Goal: Task Accomplishment & Management: Manage account settings

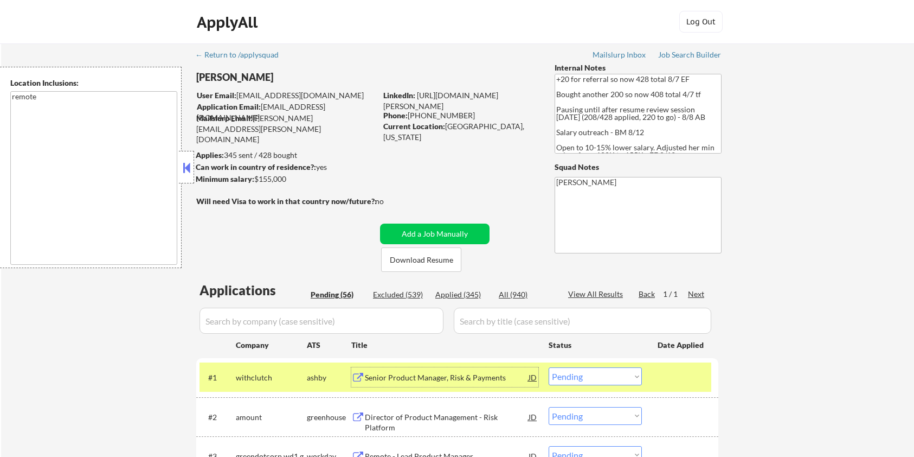
select select ""pending""
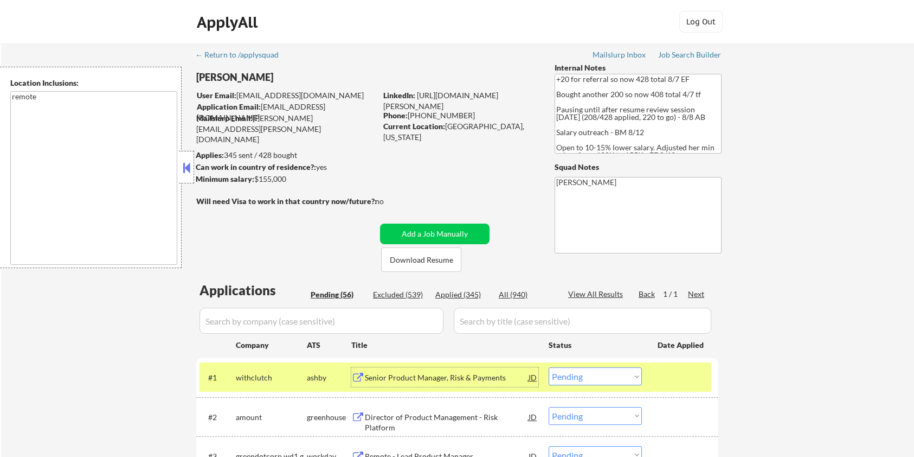
select select ""pending""
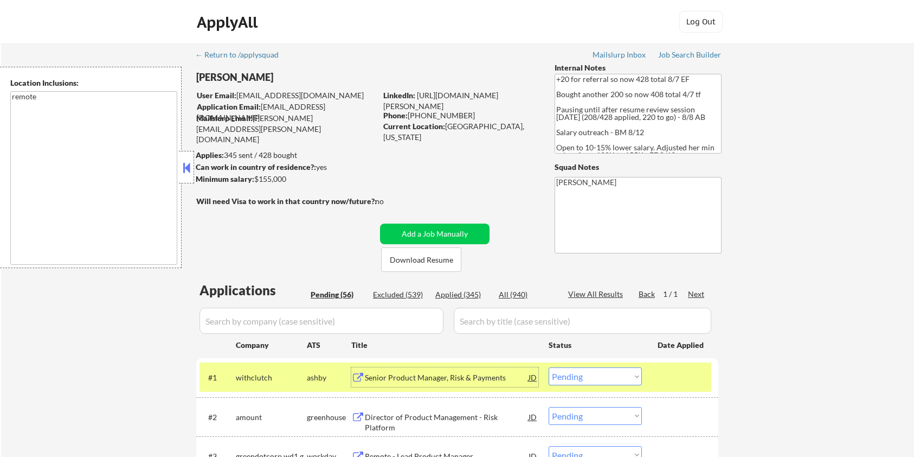
select select ""pending""
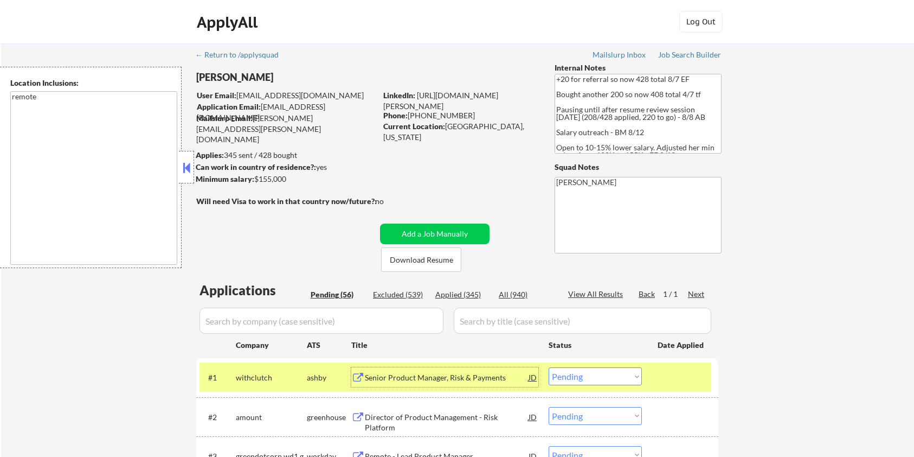
select select ""pending""
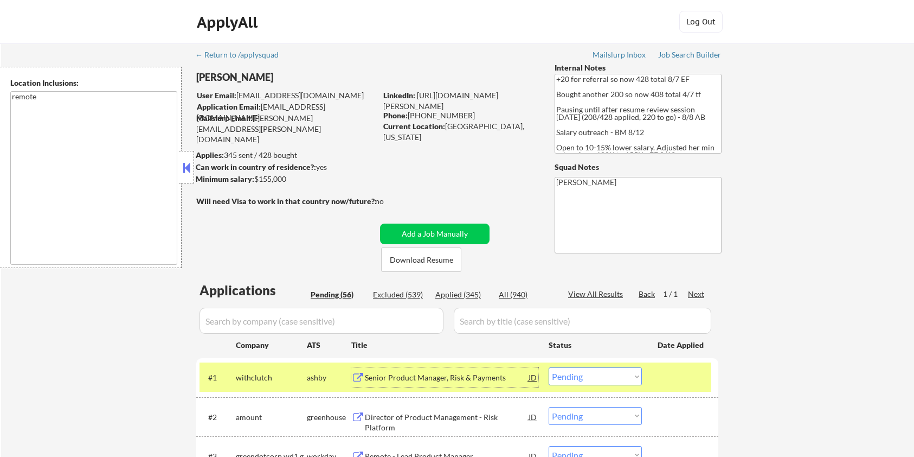
select select ""pending""
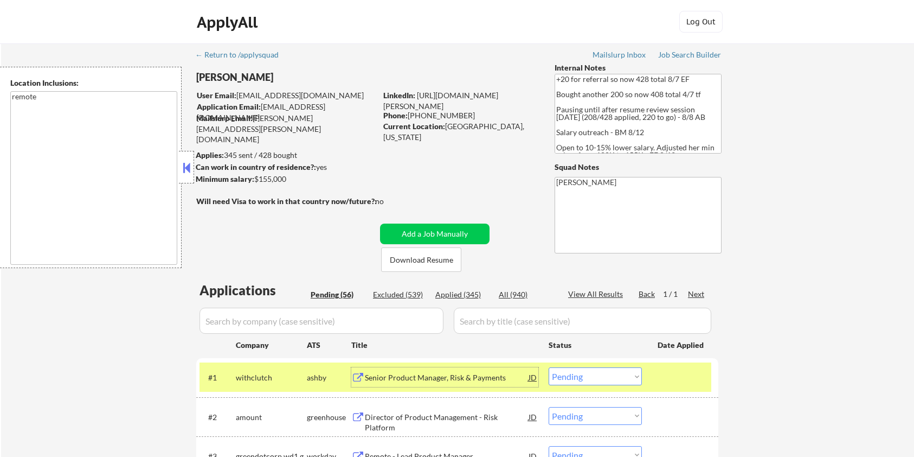
select select ""pending""
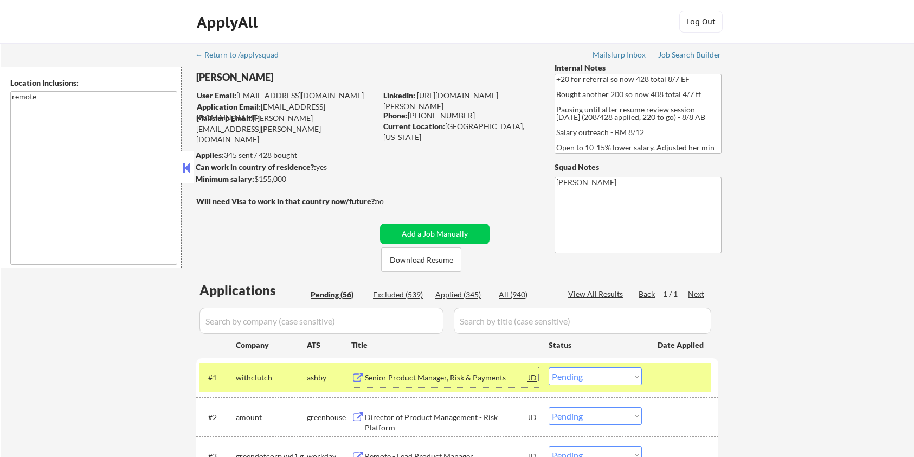
select select ""pending""
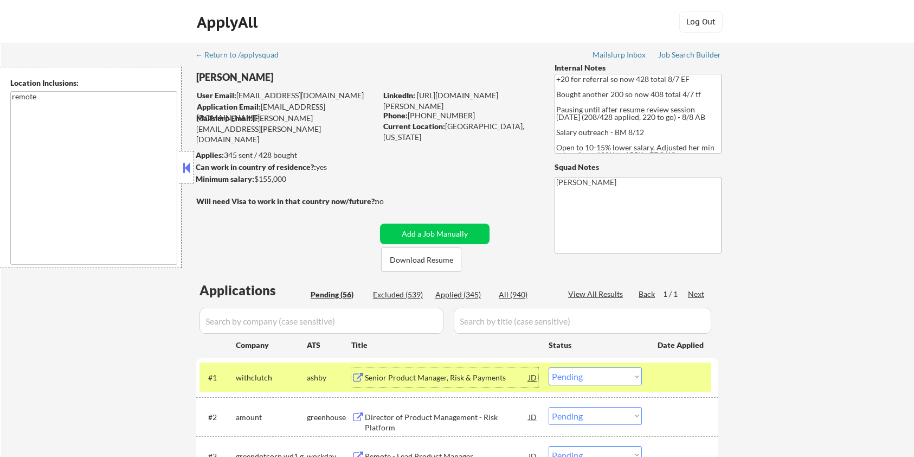
select select ""pending""
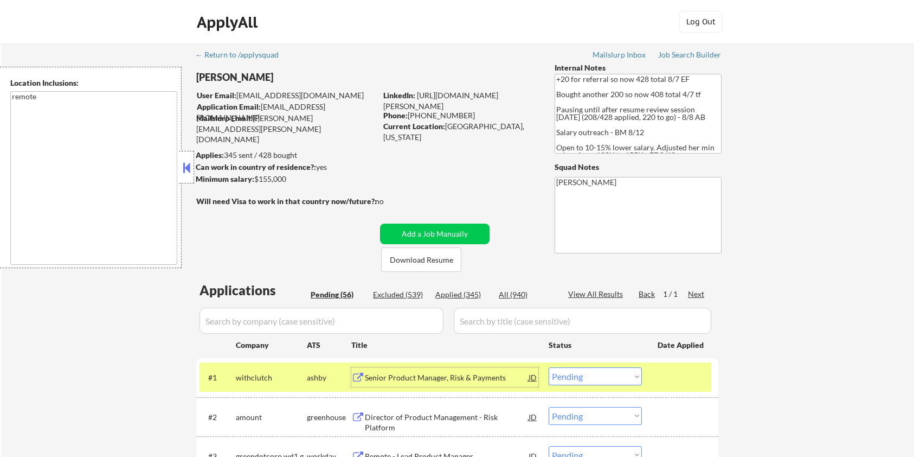
select select ""pending""
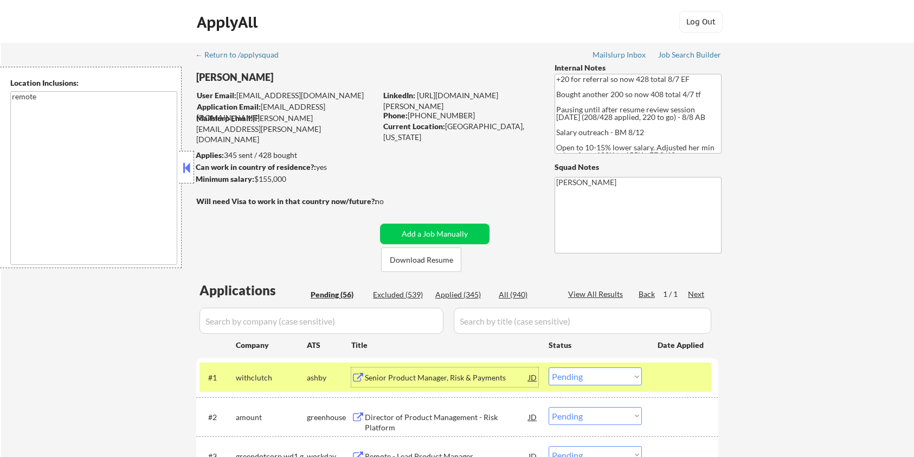
select select ""pending""
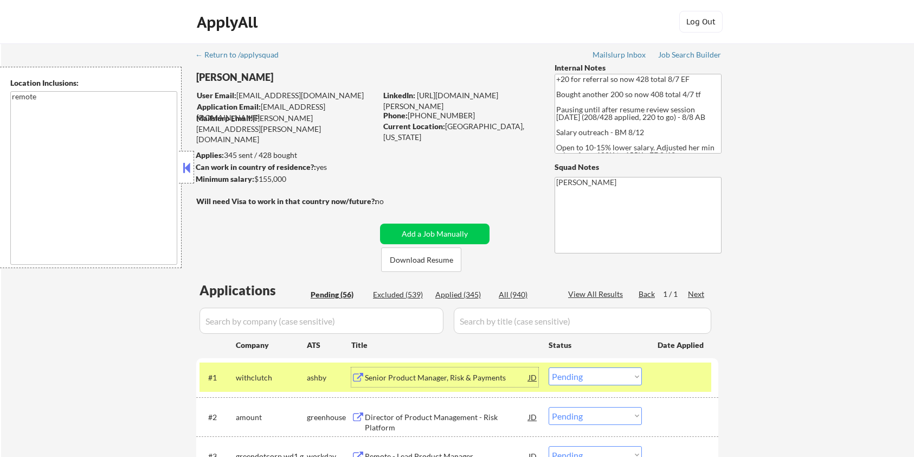
select select ""pending""
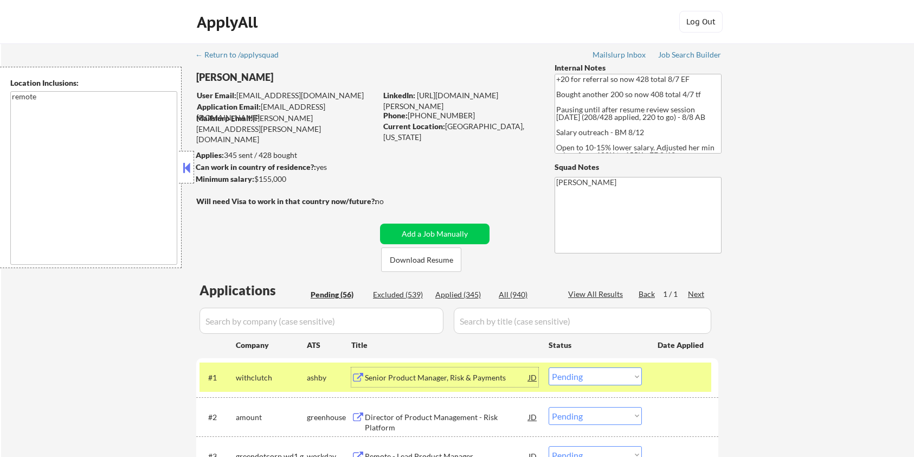
select select ""pending""
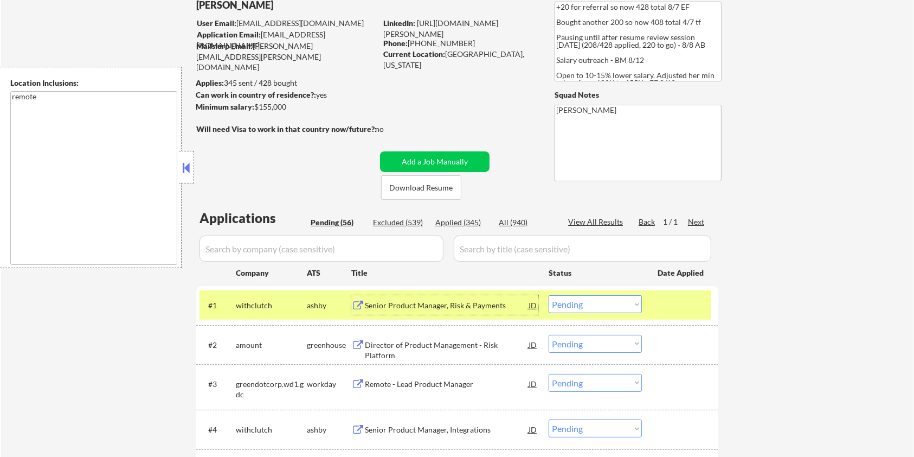
click at [606, 306] on select "Choose an option... Pending Applied Excluded (Questions) Excluded (Expired) Exc…" at bounding box center [595, 304] width 93 height 18
click at [549, 295] on select "Choose an option... Pending Applied Excluded (Questions) Excluded (Expired) Exc…" at bounding box center [595, 304] width 93 height 18
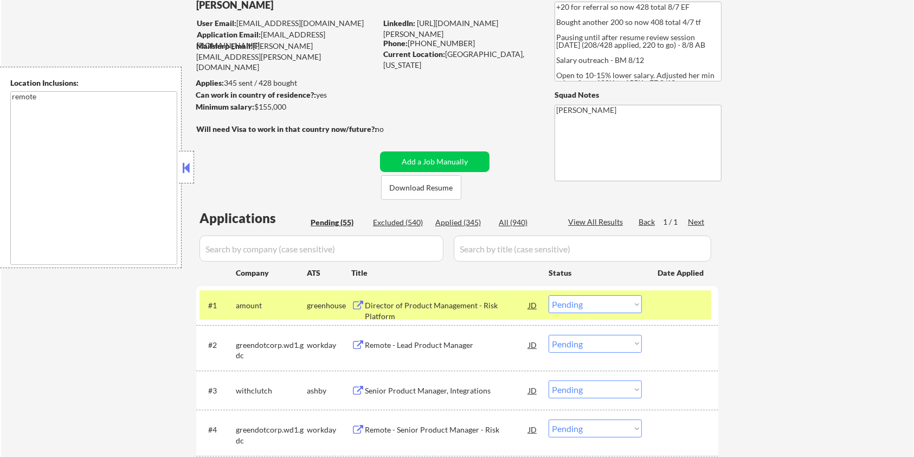
click at [381, 306] on div "Director of Product Management - Risk Platform" at bounding box center [447, 310] width 164 height 21
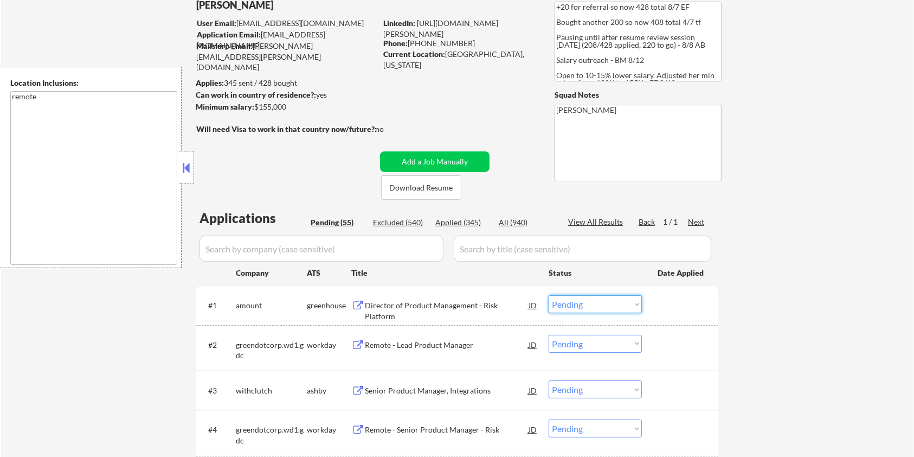
click at [601, 307] on select "Choose an option... Pending Applied Excluded (Questions) Excluded (Expired) Exc…" at bounding box center [595, 304] width 93 height 18
click at [549, 295] on select "Choose an option... Pending Applied Excluded (Questions) Excluded (Expired) Exc…" at bounding box center [595, 304] width 93 height 18
select select ""pending""
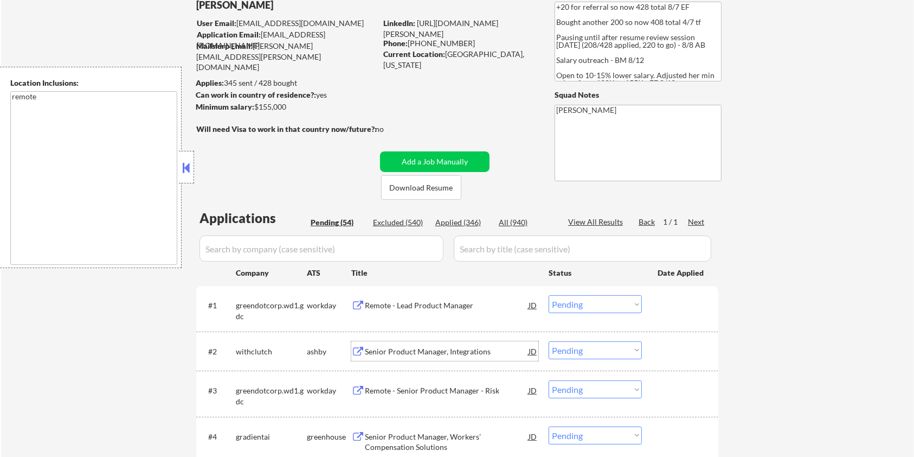
click at [427, 353] on div "Senior Product Manager, Integrations" at bounding box center [447, 351] width 164 height 11
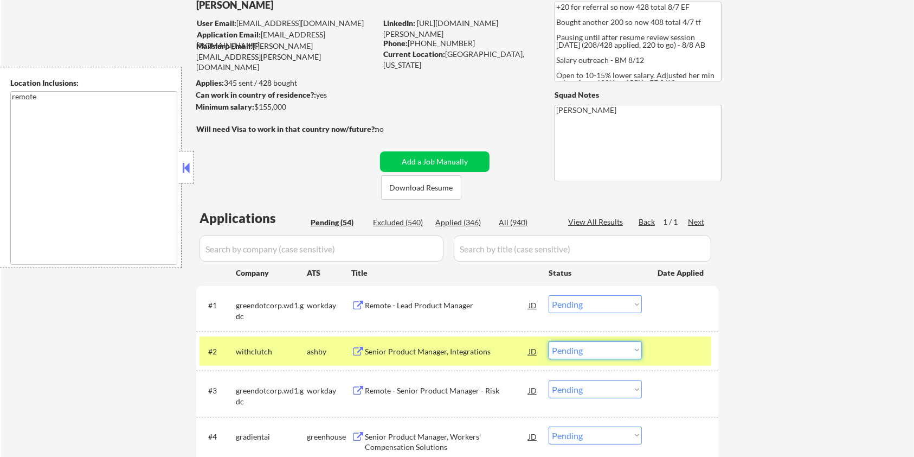
click at [609, 347] on select "Choose an option... Pending Applied Excluded (Questions) Excluded (Expired) Exc…" at bounding box center [595, 350] width 93 height 18
click at [549, 341] on select "Choose an option... Pending Applied Excluded (Questions) Excluded (Expired) Exc…" at bounding box center [595, 350] width 93 height 18
select select ""pending""
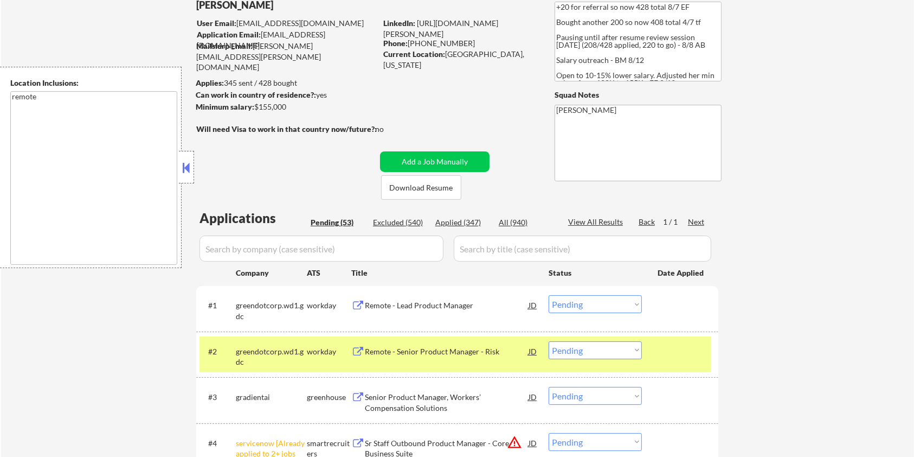
drag, startPoint x: 590, startPoint y: 14, endPoint x: 620, endPoint y: 53, distance: 49.9
click at [595, 21] on textarea "+20 for referral so now 428 total 8/7 EF Bought another 200 so now 408 total 4/…" at bounding box center [638, 42] width 167 height 80
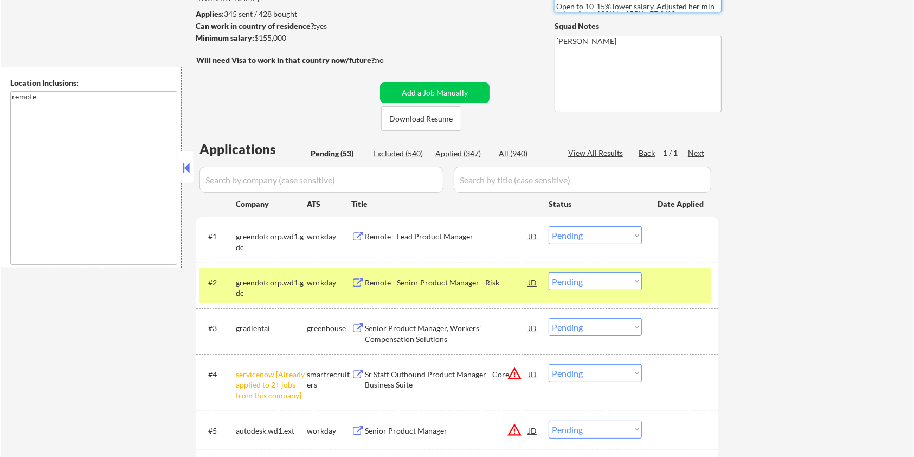
scroll to position [144, 0]
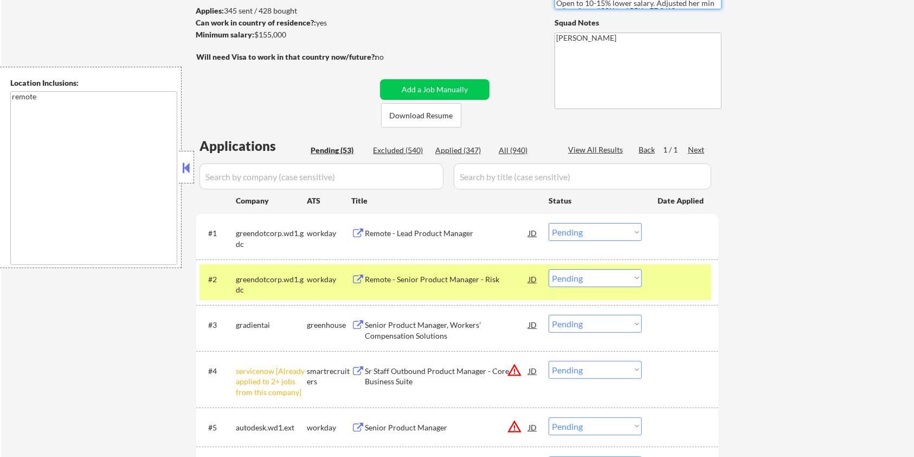
click at [431, 328] on div "Senior Product Manager, Workers’ Compensation Solutions" at bounding box center [447, 329] width 164 height 21
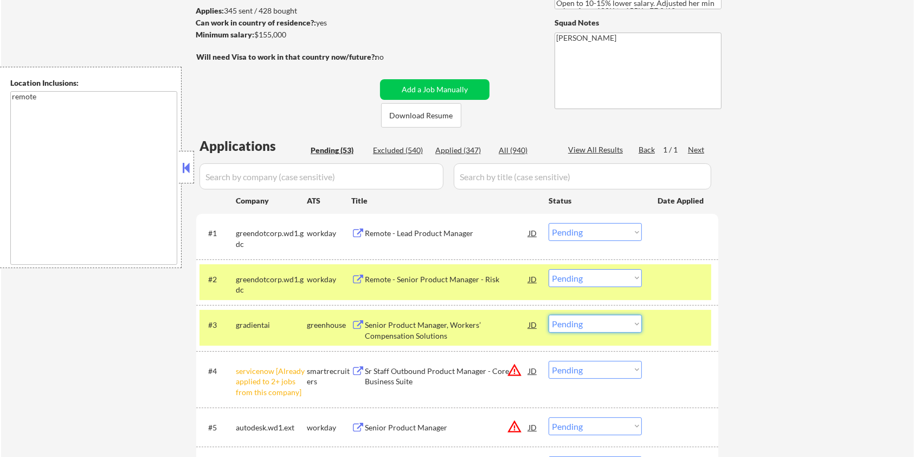
click at [607, 329] on select "Choose an option... Pending Applied Excluded (Questions) Excluded (Expired) Exc…" at bounding box center [595, 323] width 93 height 18
click at [549, 314] on select "Choose an option... Pending Applied Excluded (Questions) Excluded (Expired) Exc…" at bounding box center [595, 323] width 93 height 18
select select ""pending""
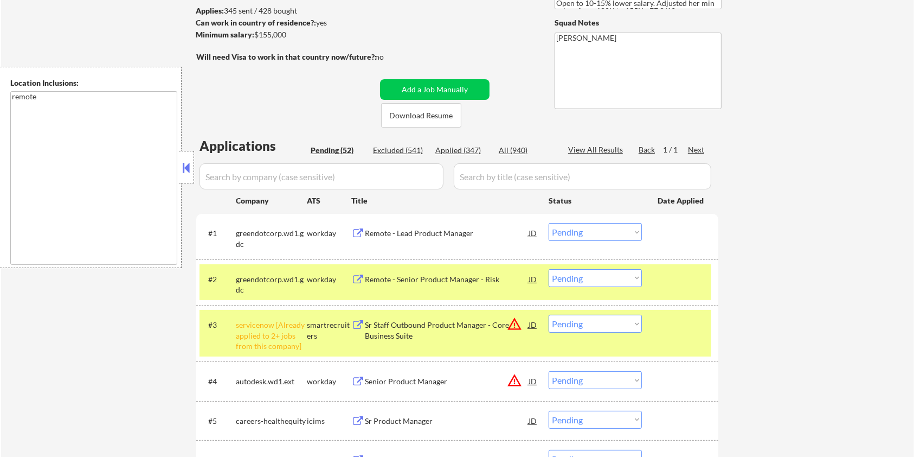
click at [690, 279] on div at bounding box center [682, 279] width 48 height 20
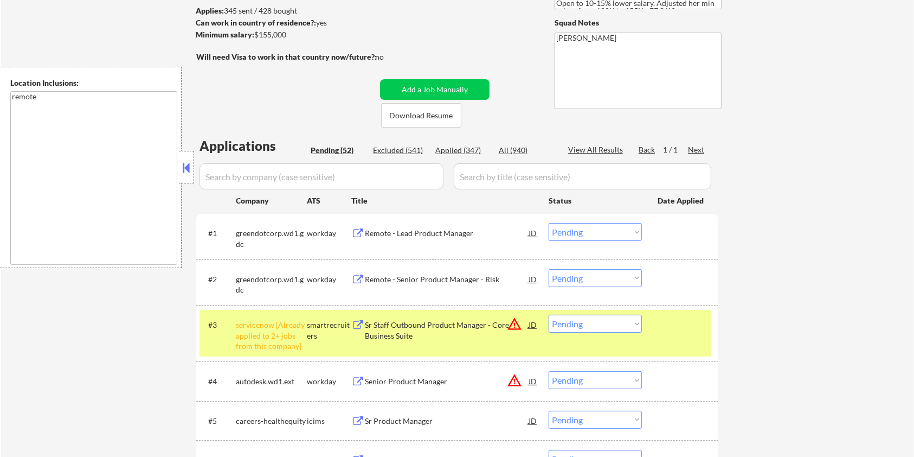
click at [685, 331] on div at bounding box center [682, 324] width 48 height 20
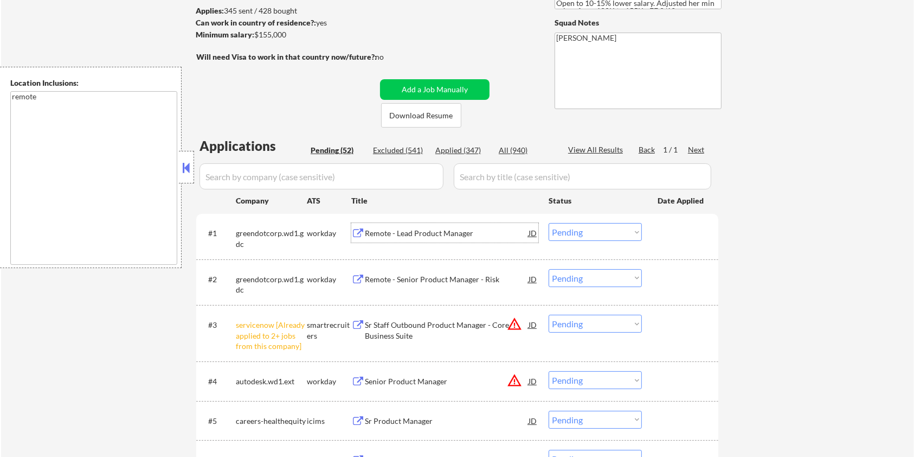
click at [437, 234] on div "Remote - Lead Product Manager" at bounding box center [447, 233] width 164 height 11
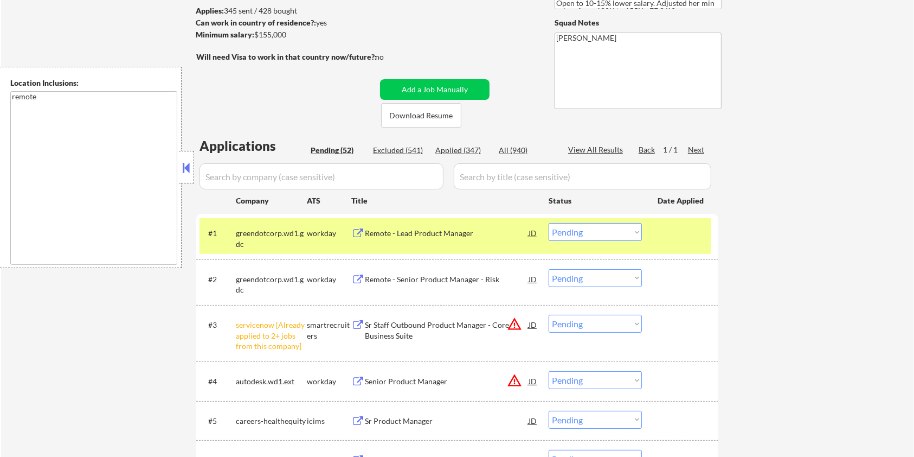
drag, startPoint x: 295, startPoint y: 37, endPoint x: 256, endPoint y: 36, distance: 39.0
click at [256, 36] on div "Minimum salary: $155,000" at bounding box center [286, 34] width 181 height 11
copy div "$155,000"
click at [599, 228] on select "Choose an option... Pending Applied Excluded (Questions) Excluded (Expired) Exc…" at bounding box center [595, 232] width 93 height 18
click at [549, 223] on select "Choose an option... Pending Applied Excluded (Questions) Excluded (Expired) Exc…" at bounding box center [595, 232] width 93 height 18
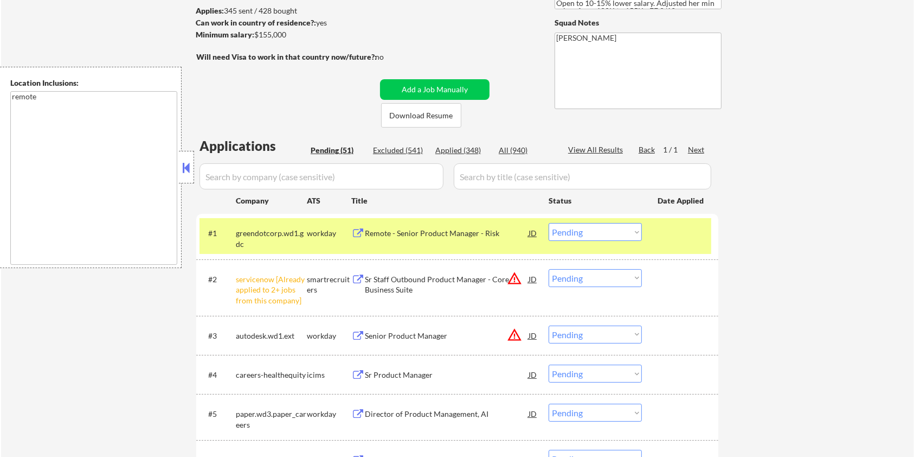
click at [395, 232] on div "Remote - Senior Product Manager - Risk" at bounding box center [447, 233] width 164 height 11
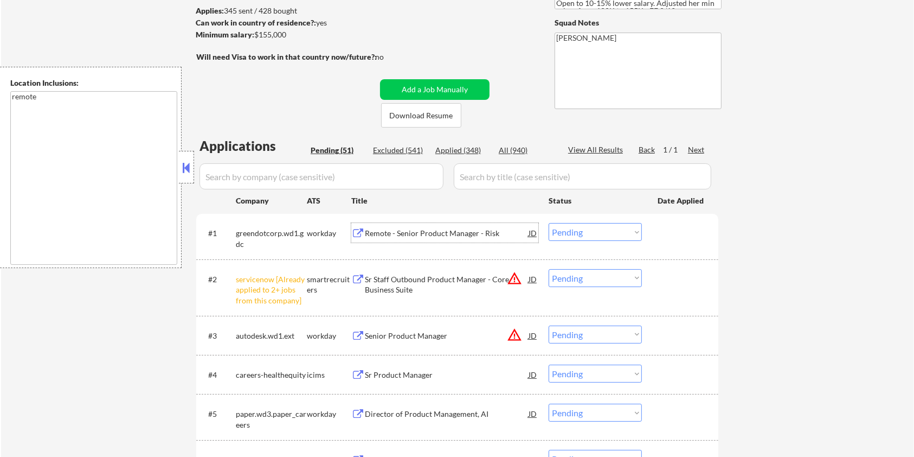
click at [614, 232] on select "Choose an option... Pending Applied Excluded (Questions) Excluded (Expired) Exc…" at bounding box center [595, 232] width 93 height 18
click at [549, 223] on select "Choose an option... Pending Applied Excluded (Questions) Excluded (Expired) Exc…" at bounding box center [595, 232] width 93 height 18
select select ""pending""
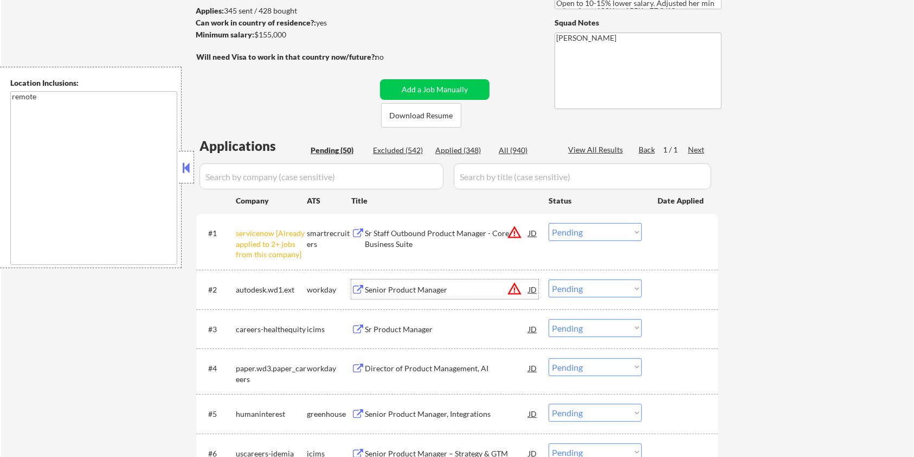
click at [428, 288] on div "Senior Product Manager" at bounding box center [447, 289] width 164 height 11
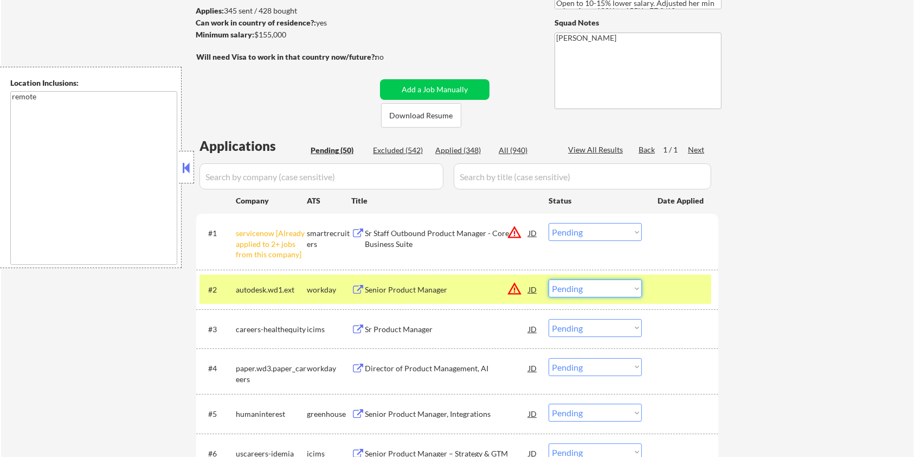
click at [568, 293] on select "Choose an option... Pending Applied Excluded (Questions) Excluded (Expired) Exc…" at bounding box center [595, 288] width 93 height 18
click at [549, 279] on select "Choose an option... Pending Applied Excluded (Questions) Excluded (Expired) Exc…" at bounding box center [595, 288] width 93 height 18
select select ""pending""
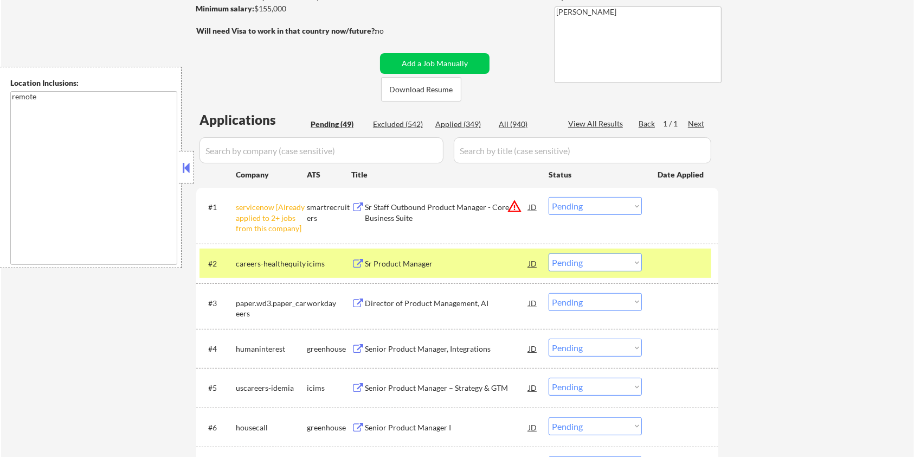
scroll to position [217, 0]
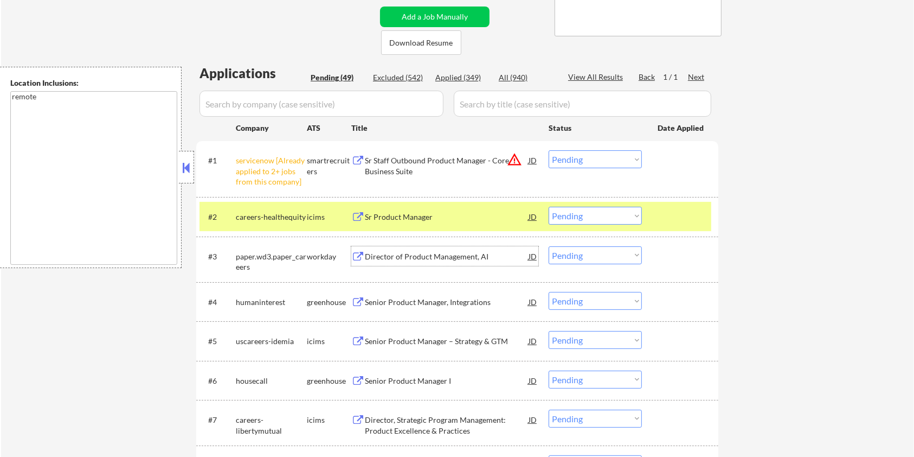
click at [404, 255] on div "Director of Product Management, AI" at bounding box center [447, 256] width 164 height 11
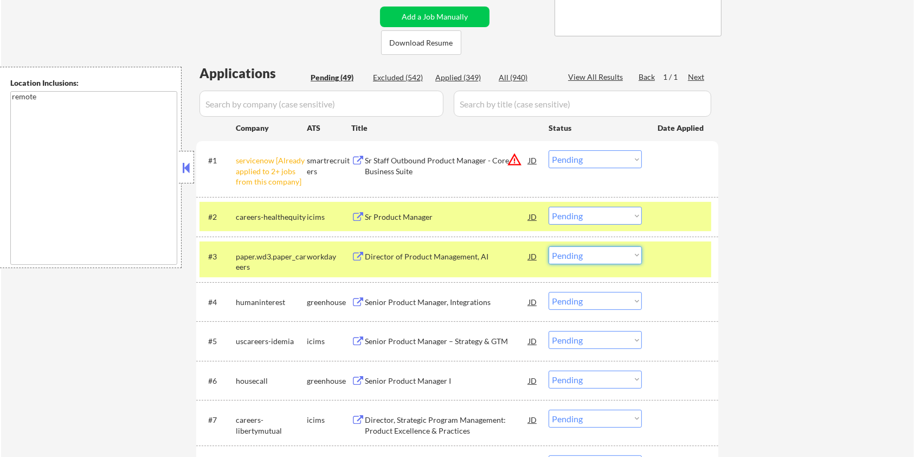
click at [581, 256] on select "Choose an option... Pending Applied Excluded (Questions) Excluded (Expired) Exc…" at bounding box center [595, 255] width 93 height 18
click at [549, 246] on select "Choose an option... Pending Applied Excluded (Questions) Excluded (Expired) Exc…" at bounding box center [595, 255] width 93 height 18
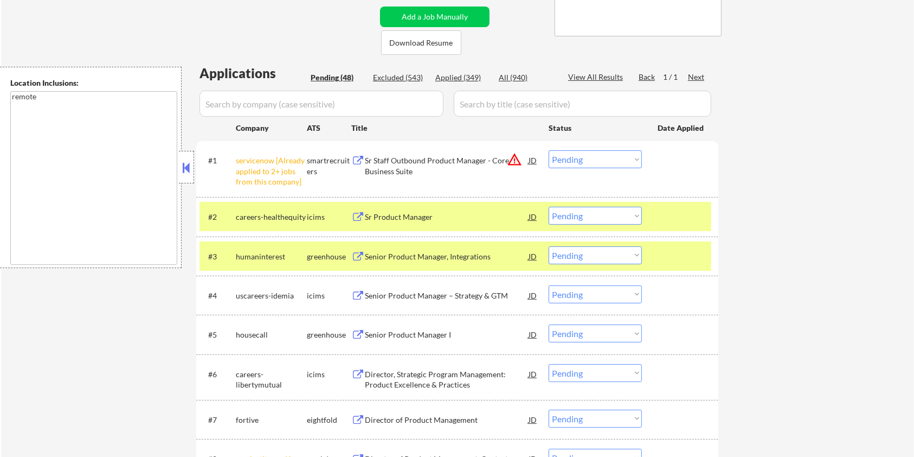
click at [407, 256] on div "Senior Product Manager, Integrations" at bounding box center [447, 256] width 164 height 11
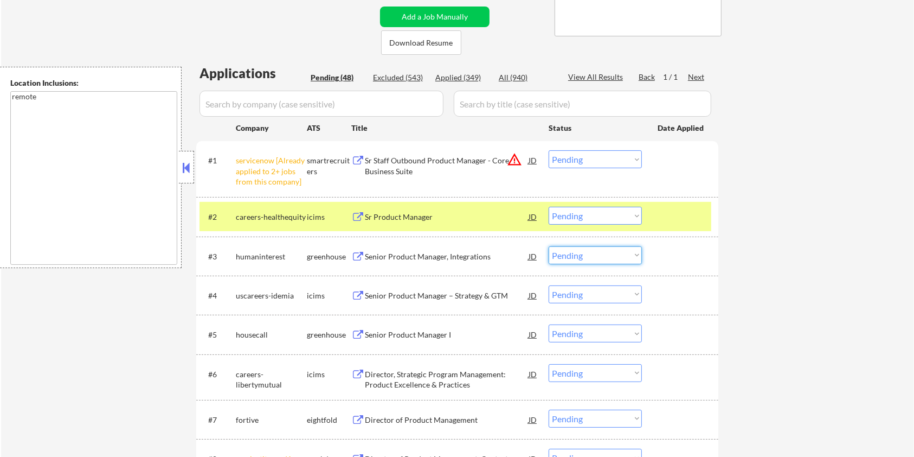
click at [600, 259] on select "Choose an option... Pending Applied Excluded (Questions) Excluded (Expired) Exc…" at bounding box center [595, 255] width 93 height 18
click at [549, 246] on select "Choose an option... Pending Applied Excluded (Questions) Excluded (Expired) Exc…" at bounding box center [595, 255] width 93 height 18
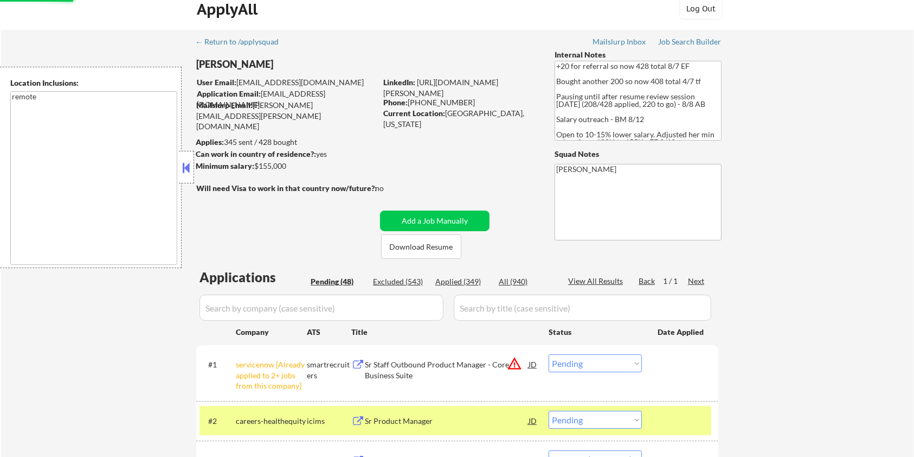
scroll to position [0, 0]
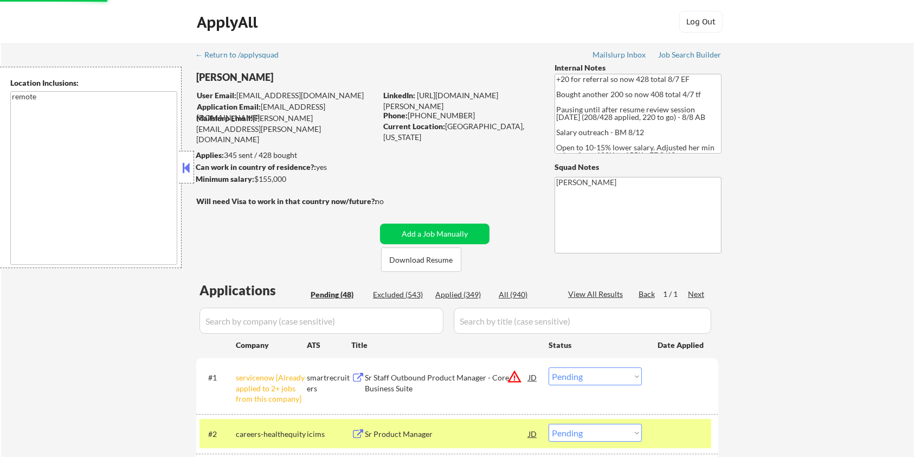
select select ""pending""
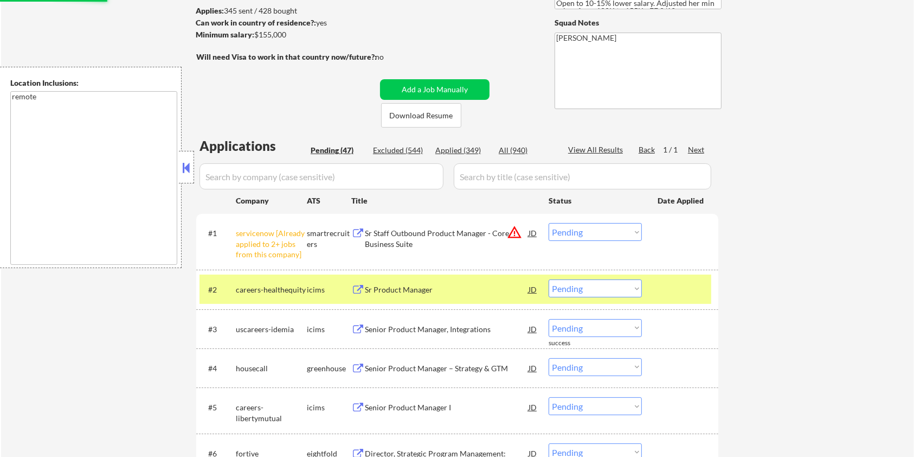
scroll to position [361, 0]
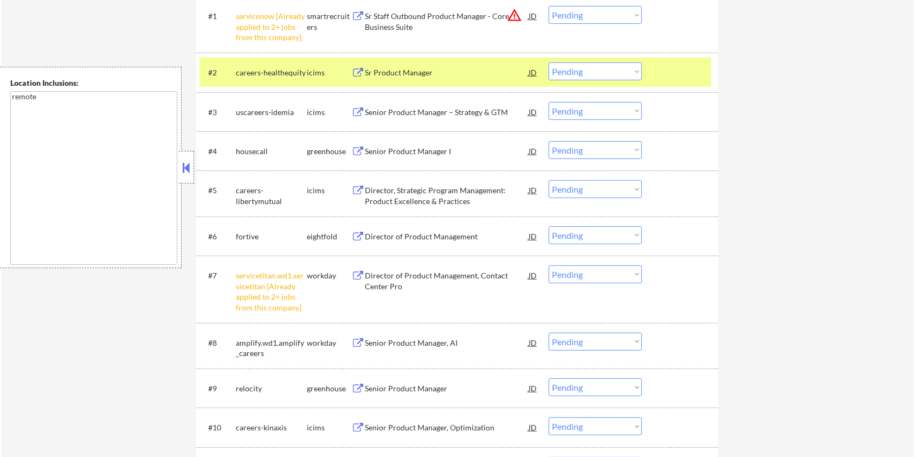
click at [390, 147] on div "Senior Product Manager I" at bounding box center [447, 151] width 164 height 11
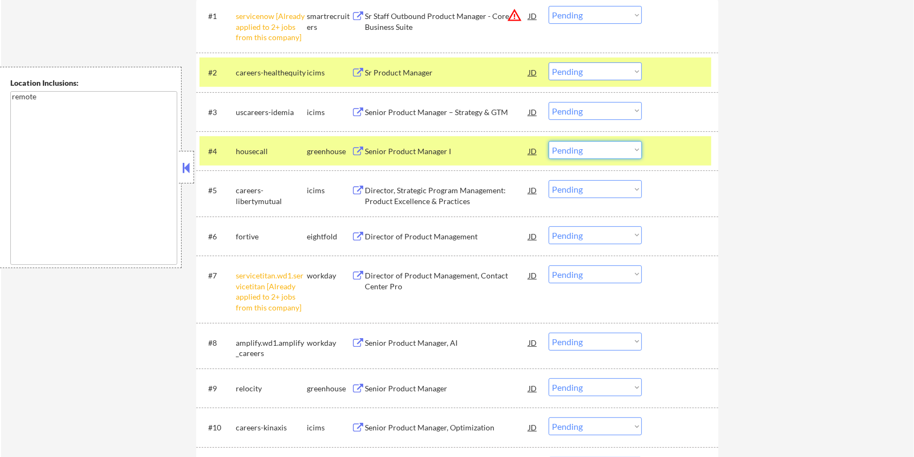
click at [629, 151] on select "Choose an option... Pending Applied Excluded (Questions) Excluded (Expired) Exc…" at bounding box center [595, 150] width 93 height 18
click at [549, 141] on select "Choose an option... Pending Applied Excluded (Questions) Excluded (Expired) Exc…" at bounding box center [595, 150] width 93 height 18
select select ""pending""
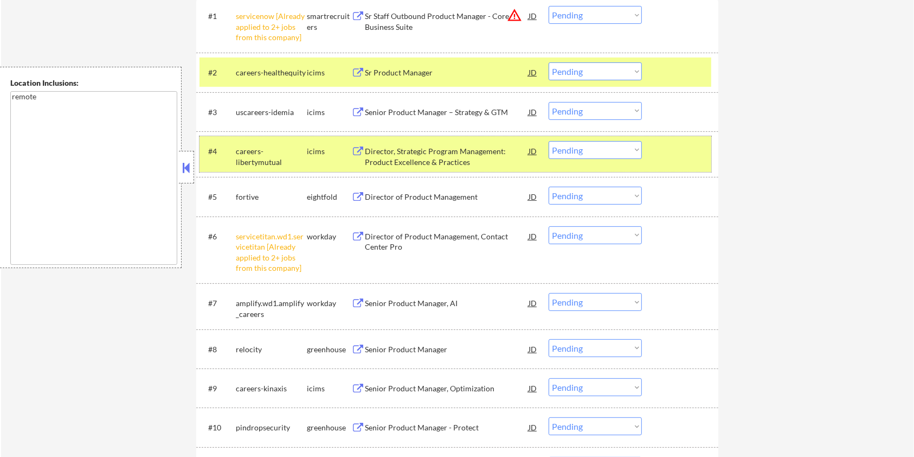
click at [678, 165] on div "#4 careers-libertymutual icims Director, Strategic Program Management: Product …" at bounding box center [456, 154] width 512 height 36
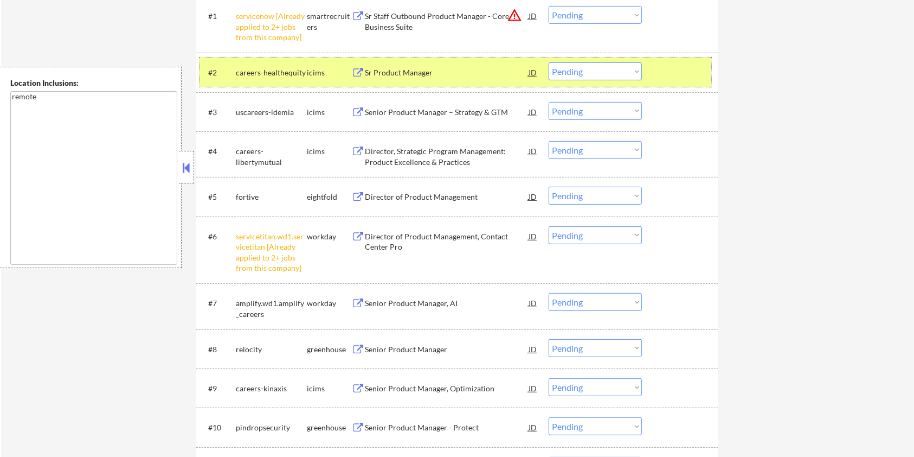
click at [673, 69] on div at bounding box center [682, 72] width 48 height 20
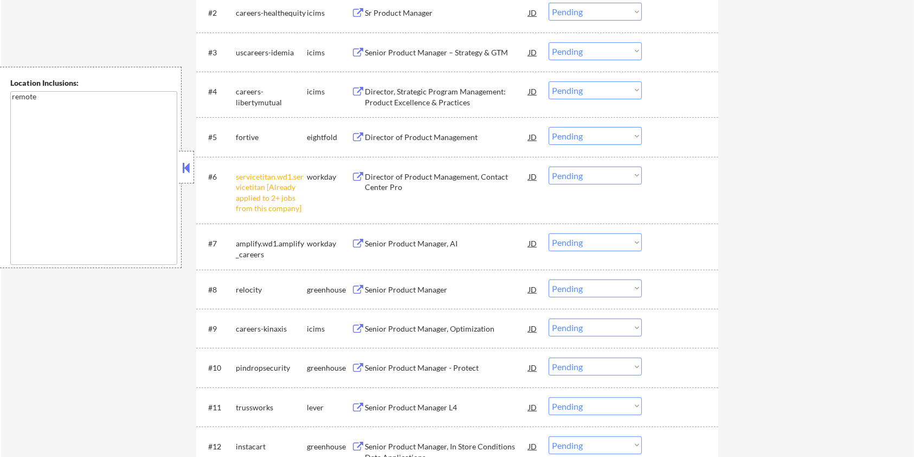
scroll to position [506, 0]
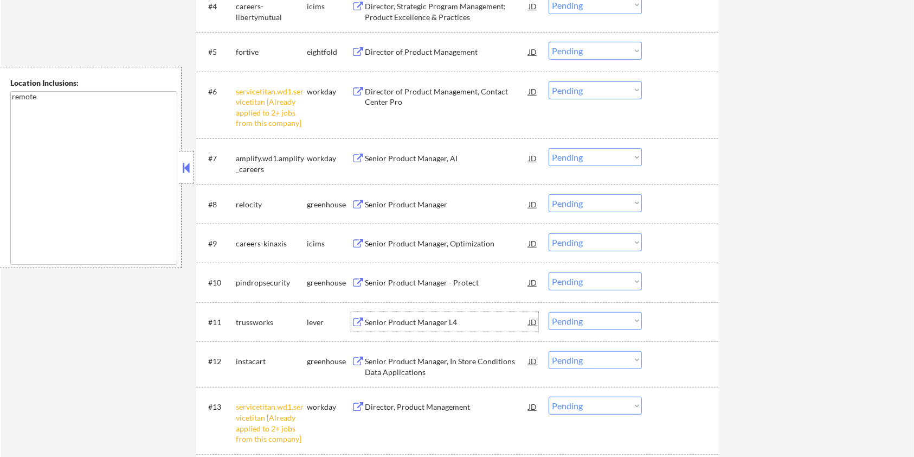
click at [374, 319] on div "Senior Product Manager L4" at bounding box center [447, 322] width 164 height 11
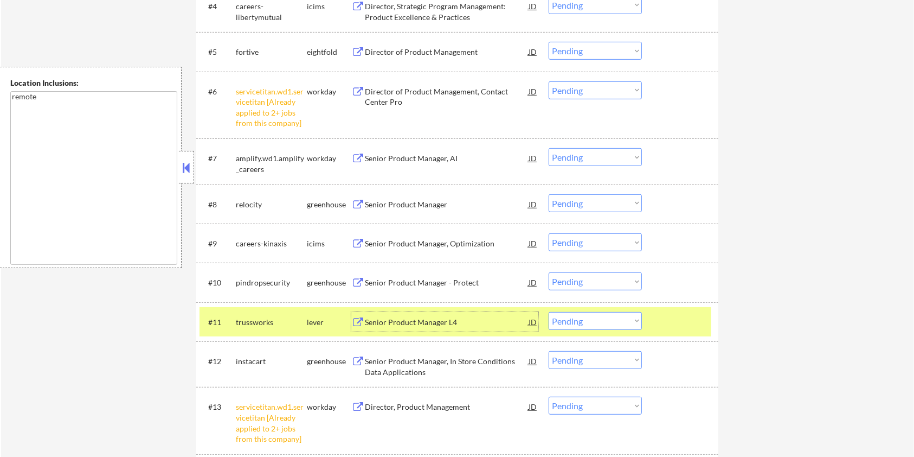
click at [416, 323] on div "Senior Product Manager L4" at bounding box center [447, 322] width 164 height 11
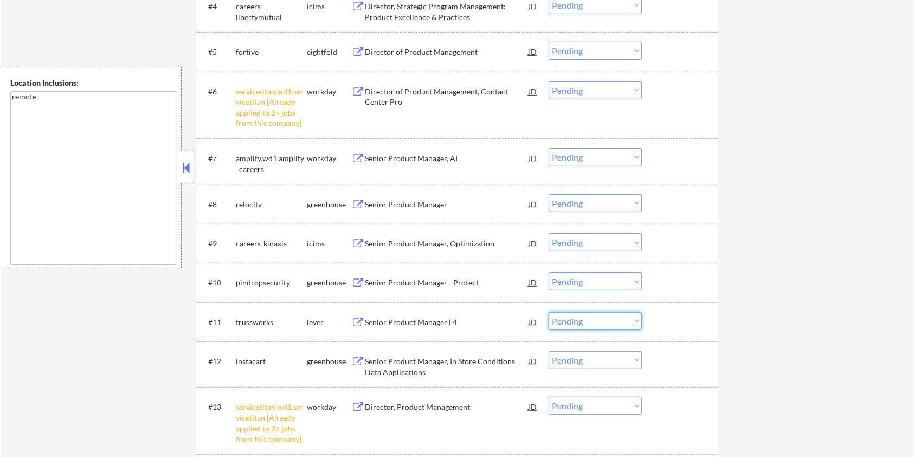
click at [578, 322] on select "Choose an option... Pending Applied Excluded (Questions) Excluded (Expired) Exc…" at bounding box center [595, 321] width 93 height 18
click at [549, 312] on select "Choose an option... Pending Applied Excluded (Questions) Excluded (Expired) Exc…" at bounding box center [595, 321] width 93 height 18
select select ""pending""
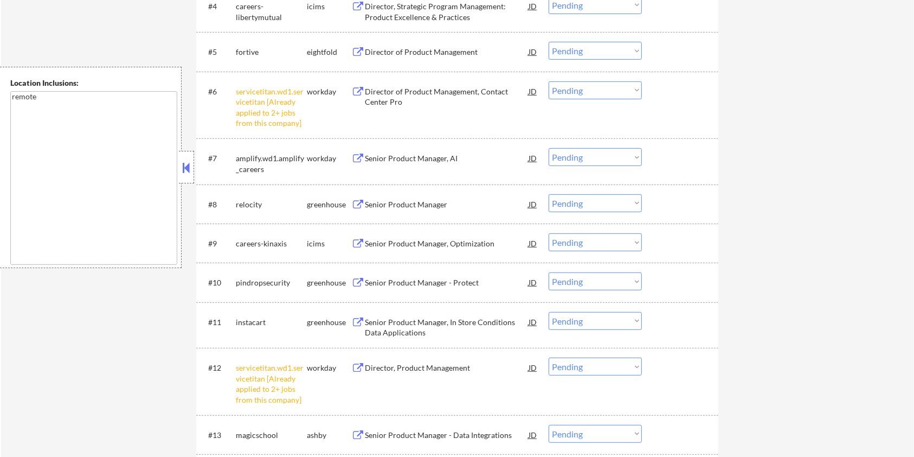
click at [384, 205] on div "Senior Product Manager" at bounding box center [447, 204] width 164 height 11
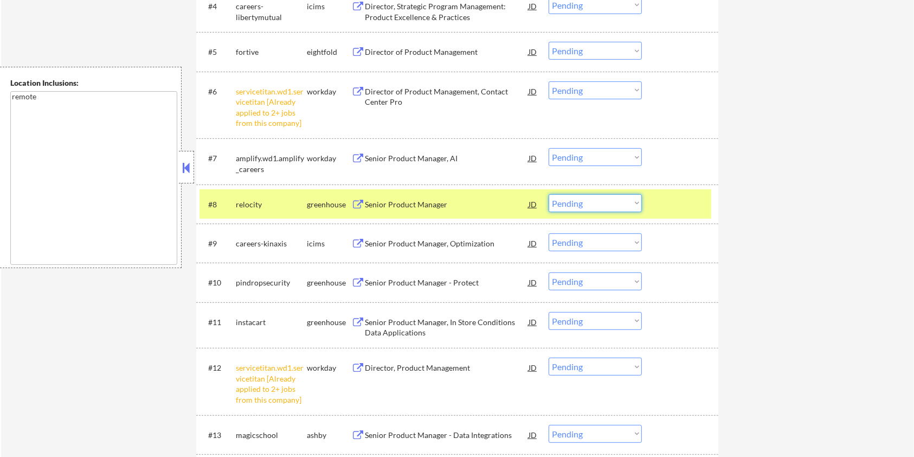
click at [607, 203] on select "Choose an option... Pending Applied Excluded (Questions) Excluded (Expired) Exc…" at bounding box center [595, 203] width 93 height 18
click at [549, 194] on select "Choose an option... Pending Applied Excluded (Questions) Excluded (Expired) Exc…" at bounding box center [595, 203] width 93 height 18
select select ""pending""
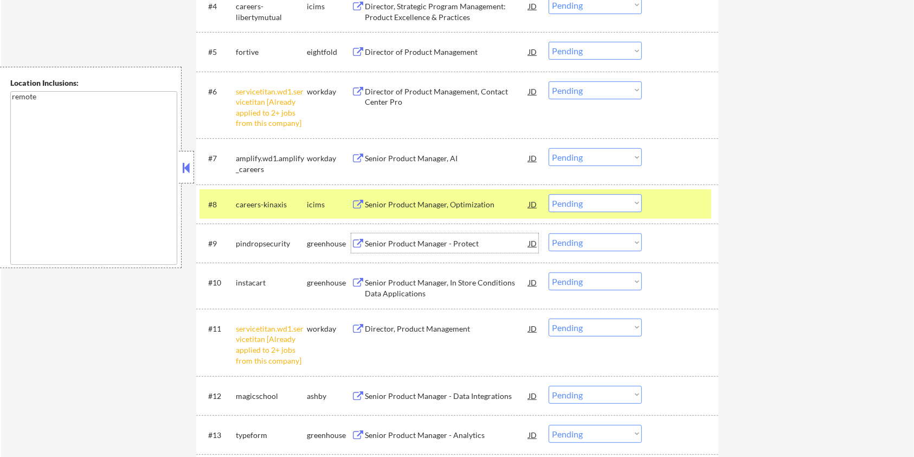
click at [383, 241] on div "Senior Product Manager - Protect" at bounding box center [447, 243] width 164 height 11
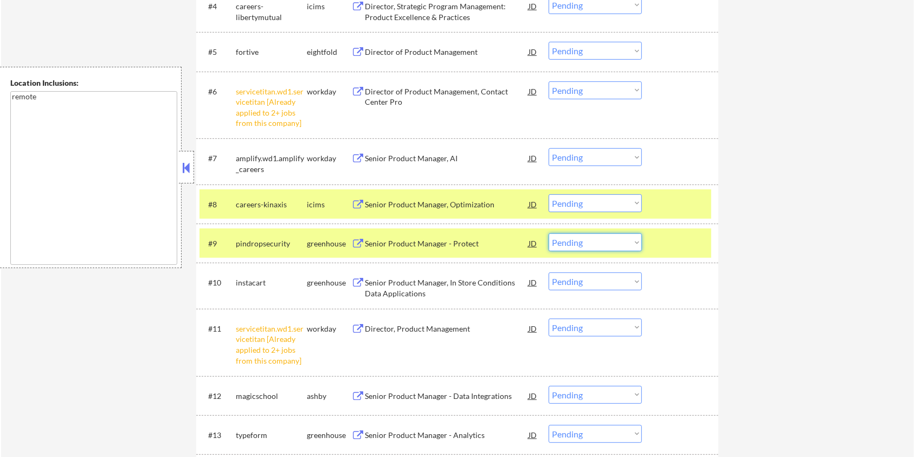
click at [603, 244] on select "Choose an option... Pending Applied Excluded (Questions) Excluded (Expired) Exc…" at bounding box center [595, 242] width 93 height 18
click at [549, 233] on select "Choose an option... Pending Applied Excluded (Questions) Excluded (Expired) Exc…" at bounding box center [595, 242] width 93 height 18
select select ""pending""
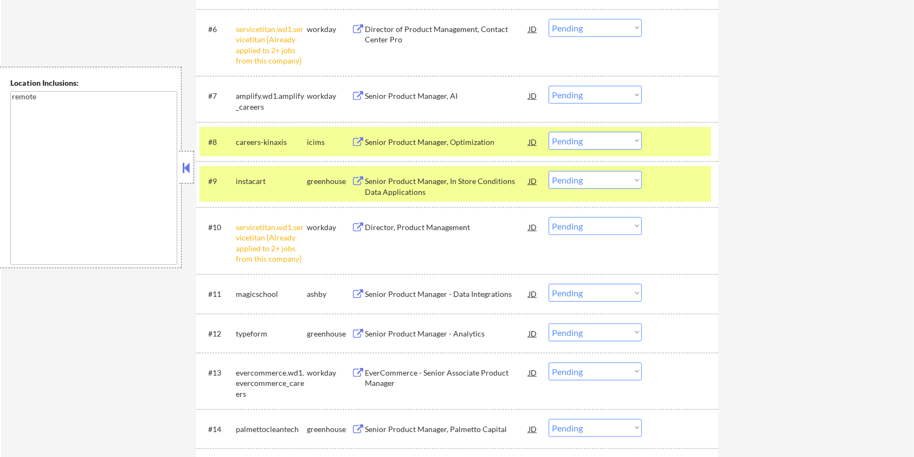
scroll to position [578, 0]
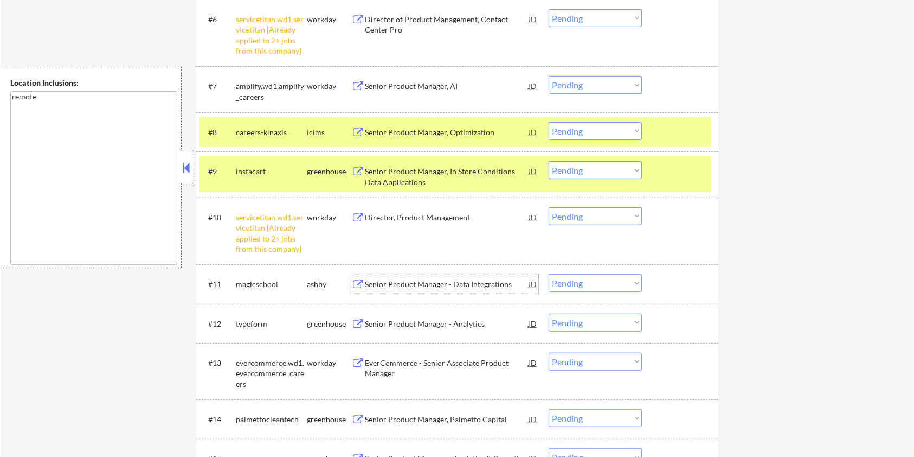
click at [423, 282] on div "Senior Product Manager - Data Integrations" at bounding box center [447, 284] width 164 height 11
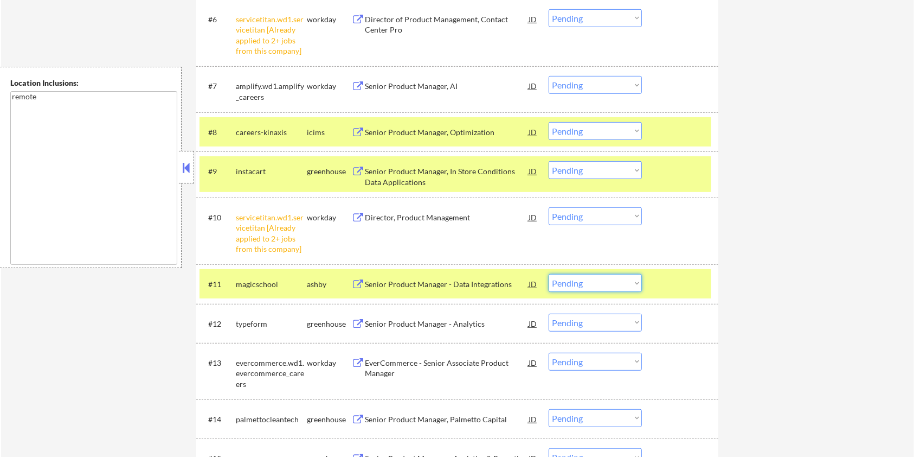
click at [635, 290] on select "Choose an option... Pending Applied Excluded (Questions) Excluded (Expired) Exc…" at bounding box center [595, 283] width 93 height 18
click at [549, 274] on select "Choose an option... Pending Applied Excluded (Questions) Excluded (Expired) Exc…" at bounding box center [595, 283] width 93 height 18
select select ""pending""
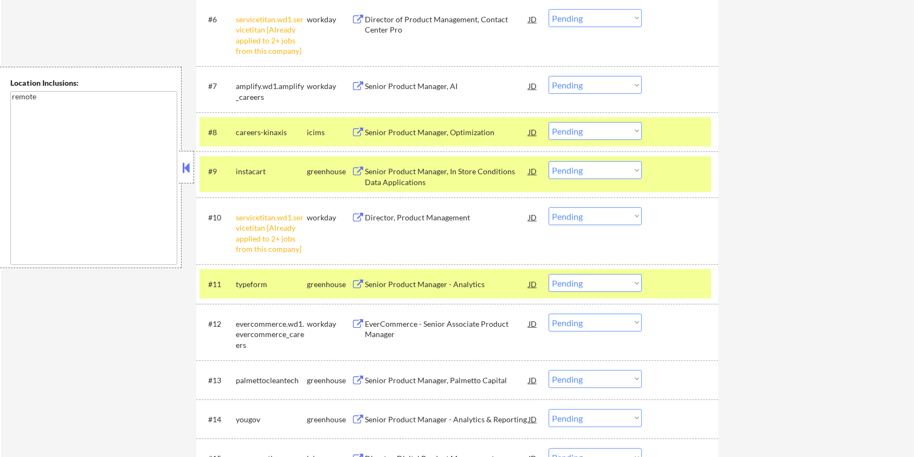
click at [686, 168] on div at bounding box center [682, 171] width 48 height 20
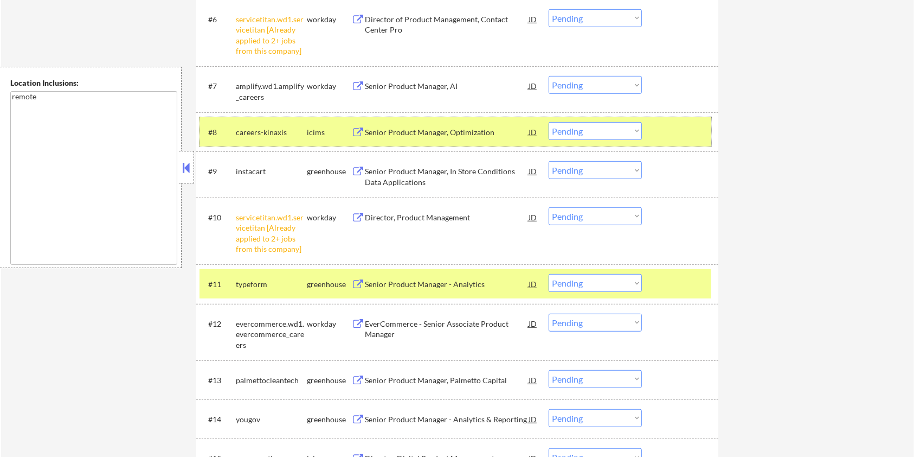
click at [685, 137] on div at bounding box center [682, 132] width 48 height 20
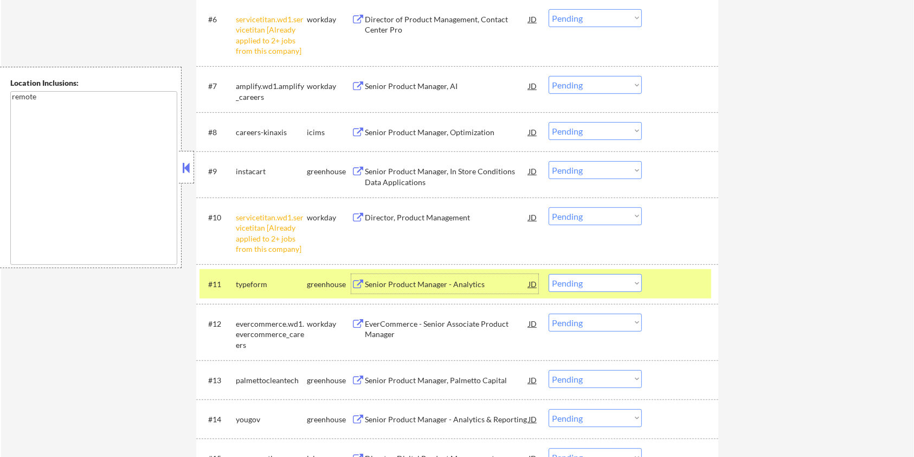
click at [434, 284] on div "Senior Product Manager - Analytics" at bounding box center [447, 284] width 164 height 11
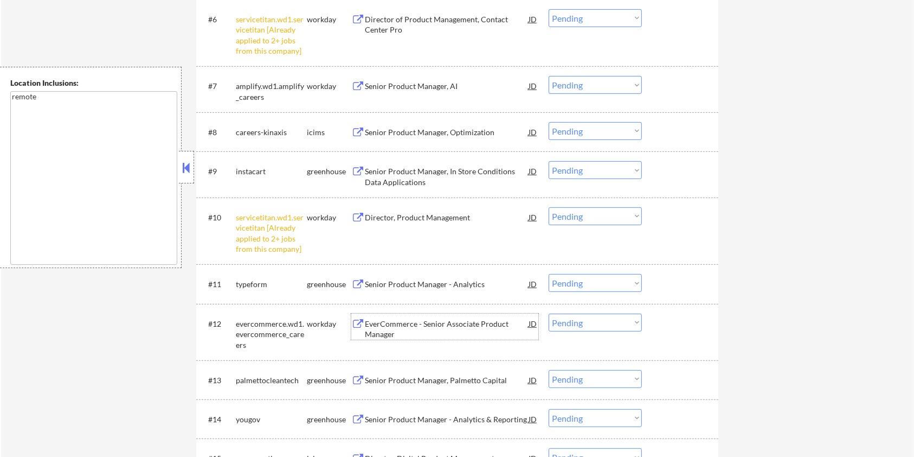
click at [416, 323] on div "EverCommerce - Senior Associate Product Manager" at bounding box center [447, 328] width 164 height 21
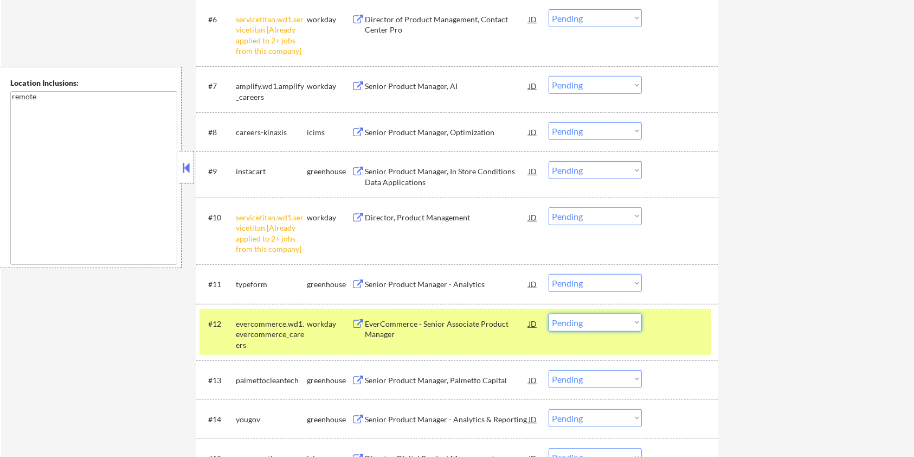
click at [601, 323] on select "Choose an option... Pending Applied Excluded (Questions) Excluded (Expired) Exc…" at bounding box center [595, 322] width 93 height 18
click at [549, 313] on select "Choose an option... Pending Applied Excluded (Questions) Excluded (Expired) Exc…" at bounding box center [595, 322] width 93 height 18
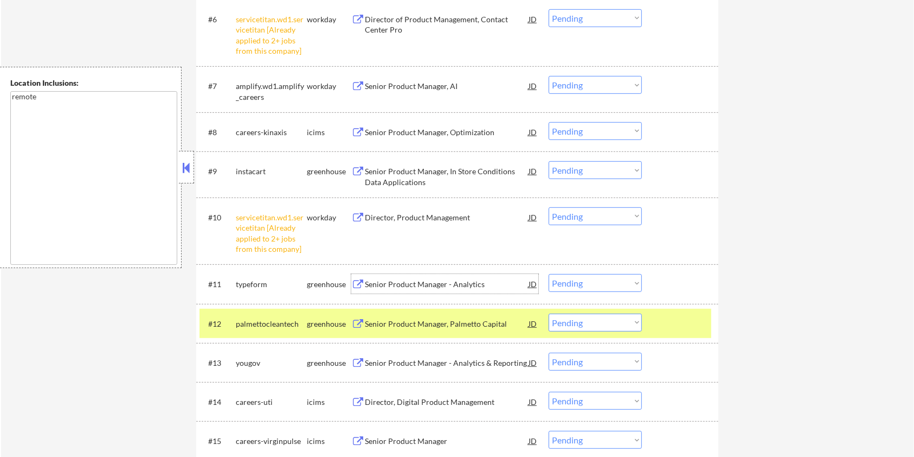
click at [425, 282] on div "Senior Product Manager - Analytics" at bounding box center [447, 284] width 164 height 11
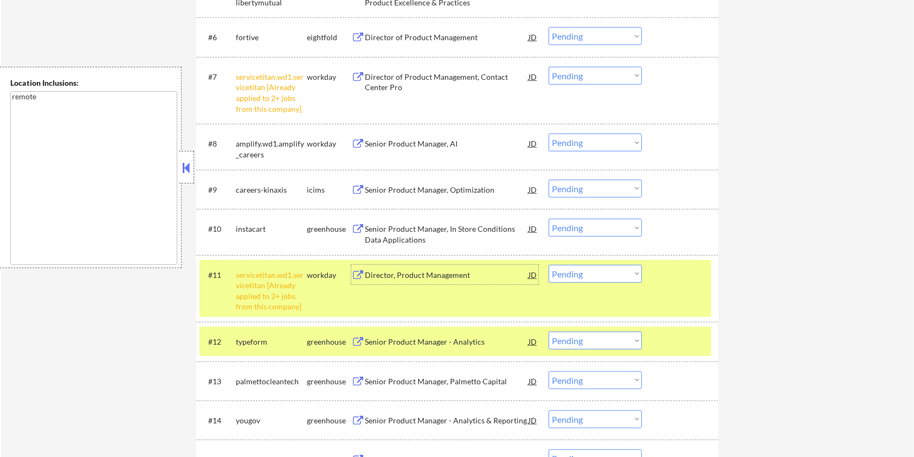
scroll to position [651, 0]
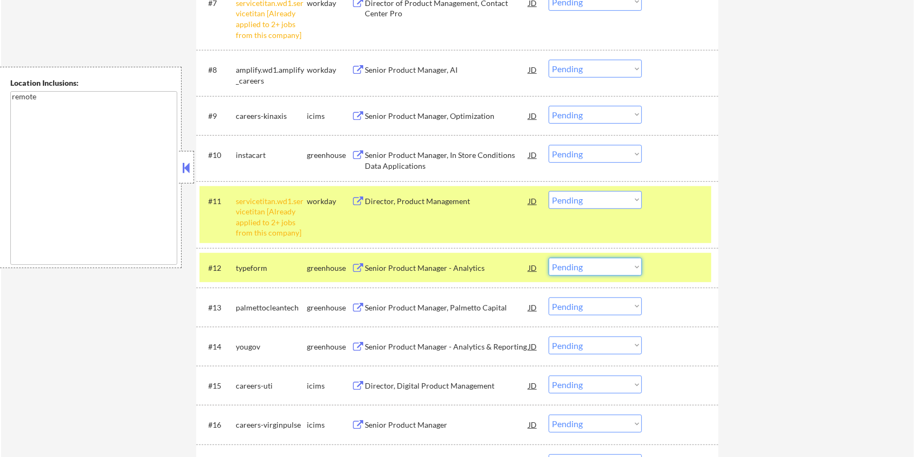
click at [582, 268] on select "Choose an option... Pending Applied Excluded (Questions) Excluded (Expired) Exc…" at bounding box center [595, 267] width 93 height 18
click at [549, 258] on select "Choose an option... Pending Applied Excluded (Questions) Excluded (Expired) Exc…" at bounding box center [595, 267] width 93 height 18
click at [412, 266] on div "Senior Product Manager, Palmetto Capital" at bounding box center [447, 267] width 164 height 11
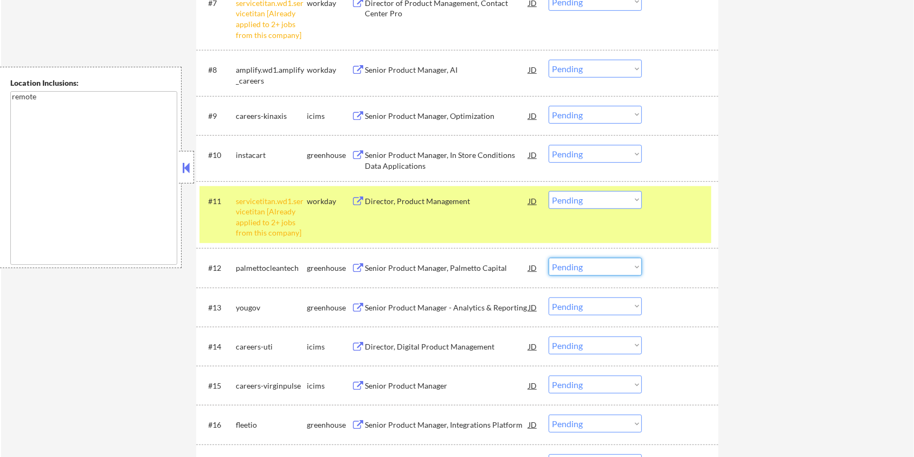
click at [623, 268] on select "Choose an option... Pending Applied Excluded (Questions) Excluded (Expired) Exc…" at bounding box center [595, 267] width 93 height 18
click at [549, 258] on select "Choose an option... Pending Applied Excluded (Questions) Excluded (Expired) Exc…" at bounding box center [595, 267] width 93 height 18
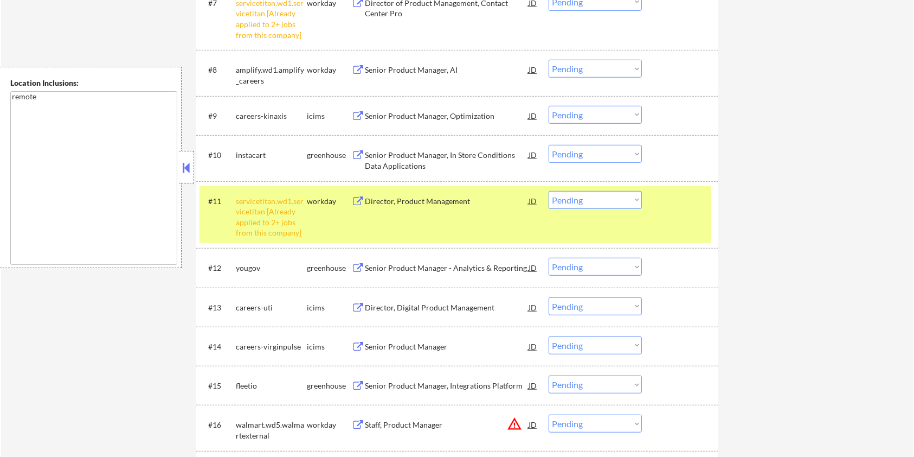
scroll to position [723, 0]
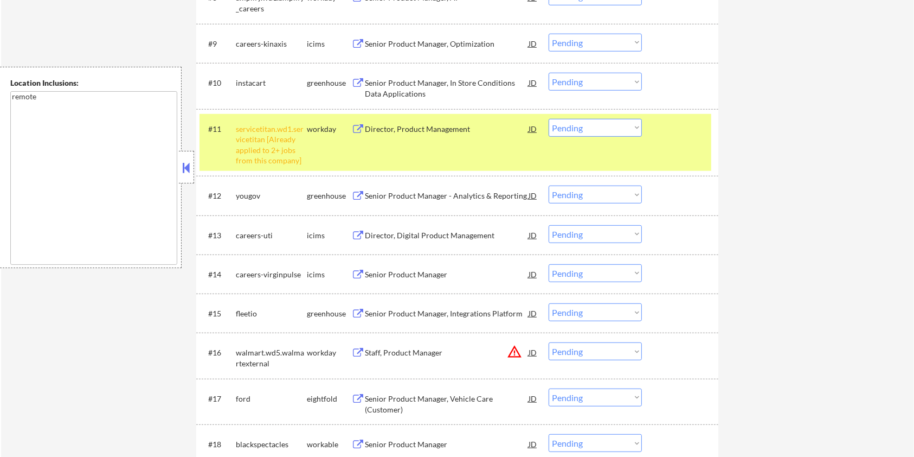
click at [403, 195] on div "Senior Product Manager - Analytics & Reporting" at bounding box center [447, 195] width 164 height 11
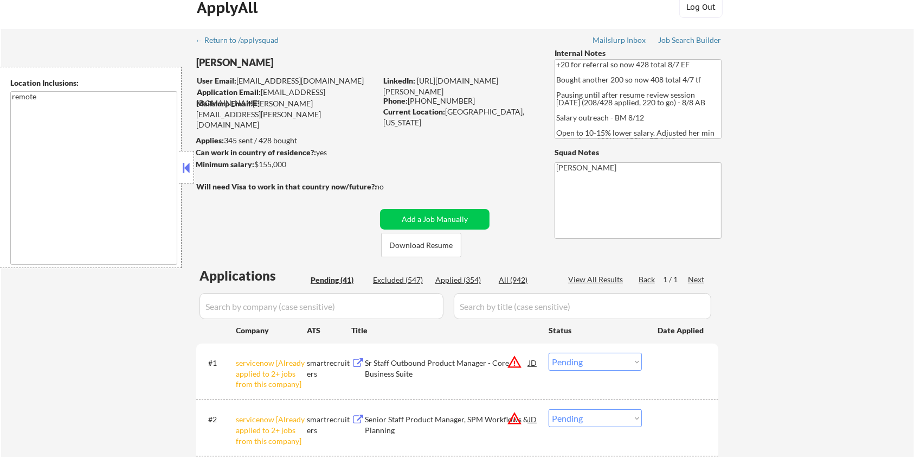
scroll to position [0, 0]
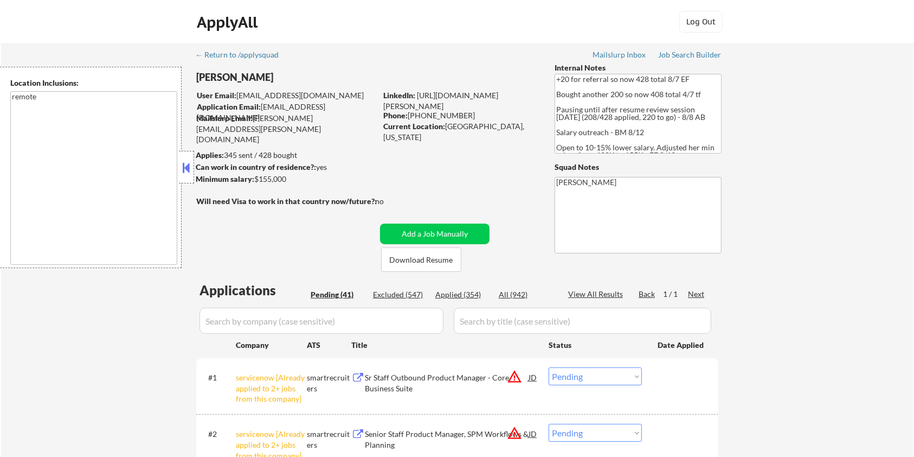
drag, startPoint x: 286, startPoint y: 179, endPoint x: 254, endPoint y: 180, distance: 32.0
click at [254, 180] on div "Minimum salary: $155,000" at bounding box center [286, 178] width 181 height 11
copy div "$155,000"
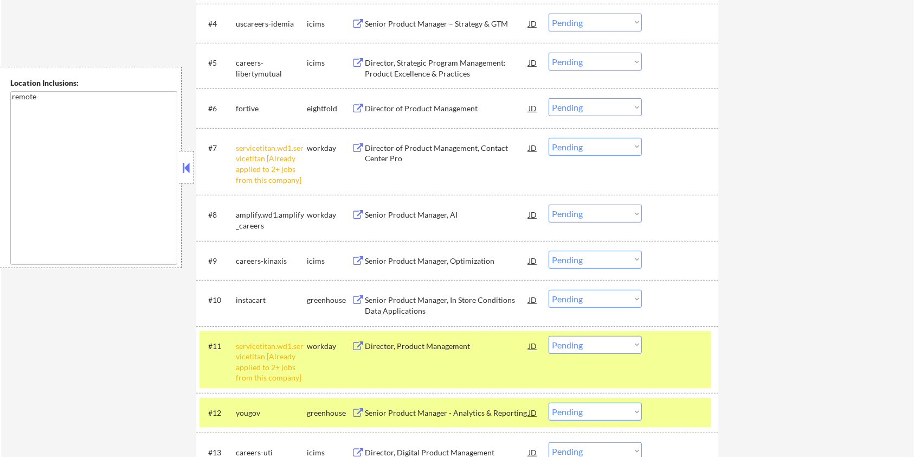
scroll to position [578, 0]
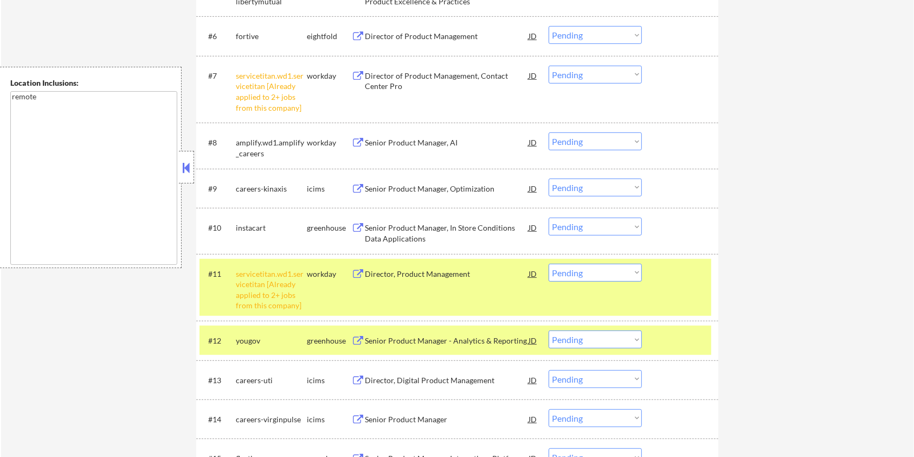
click at [595, 339] on select "Choose an option... Pending Applied Excluded (Questions) Excluded (Expired) Exc…" at bounding box center [595, 339] width 93 height 18
click at [549, 330] on select "Choose an option... Pending Applied Excluded (Questions) Excluded (Expired) Exc…" at bounding box center [595, 339] width 93 height 18
select select ""pending""
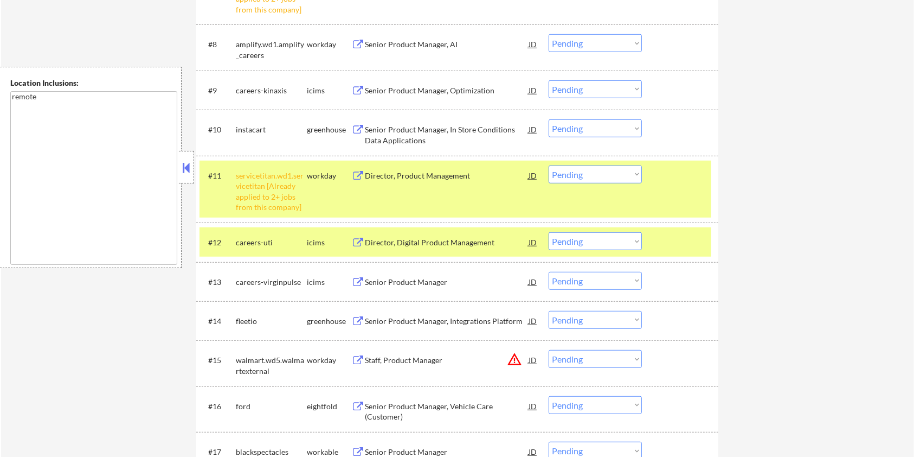
scroll to position [723, 0]
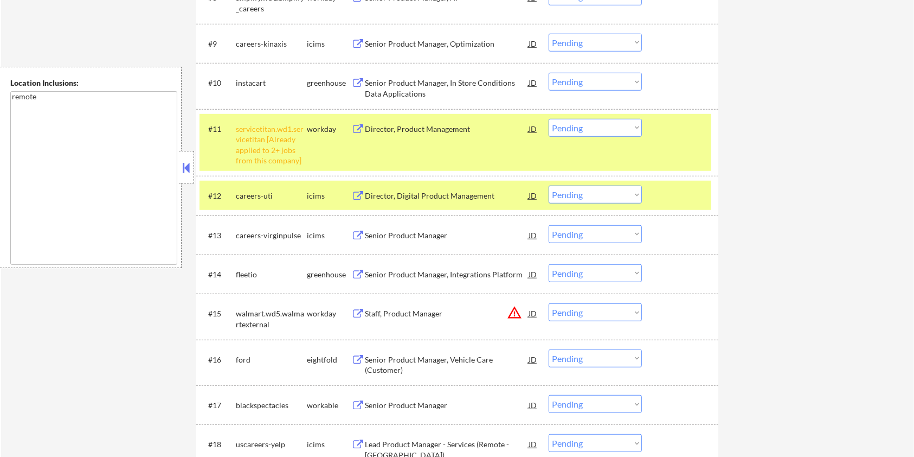
click at [408, 276] on div "Senior Product Manager, Integrations Platform" at bounding box center [447, 274] width 164 height 11
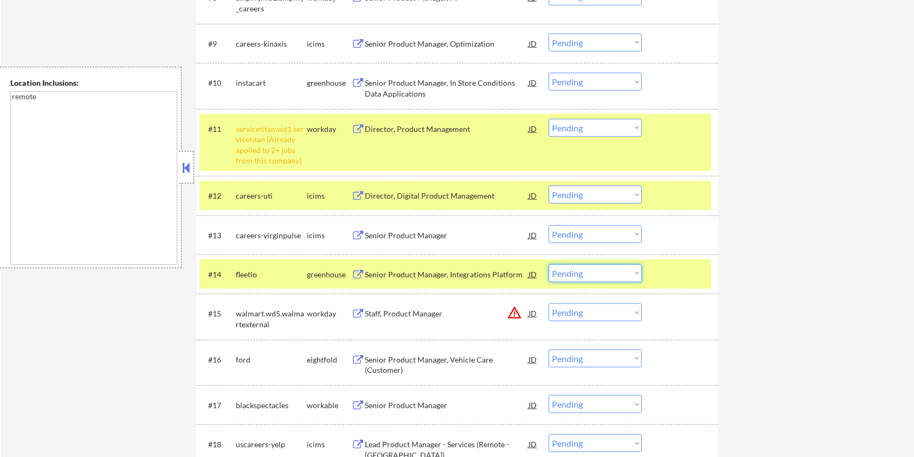
click at [606, 272] on select "Choose an option... Pending Applied Excluded (Questions) Excluded (Expired) Exc…" at bounding box center [595, 273] width 93 height 18
click at [549, 264] on select "Choose an option... Pending Applied Excluded (Questions) Excluded (Expired) Exc…" at bounding box center [595, 273] width 93 height 18
select select ""pending""
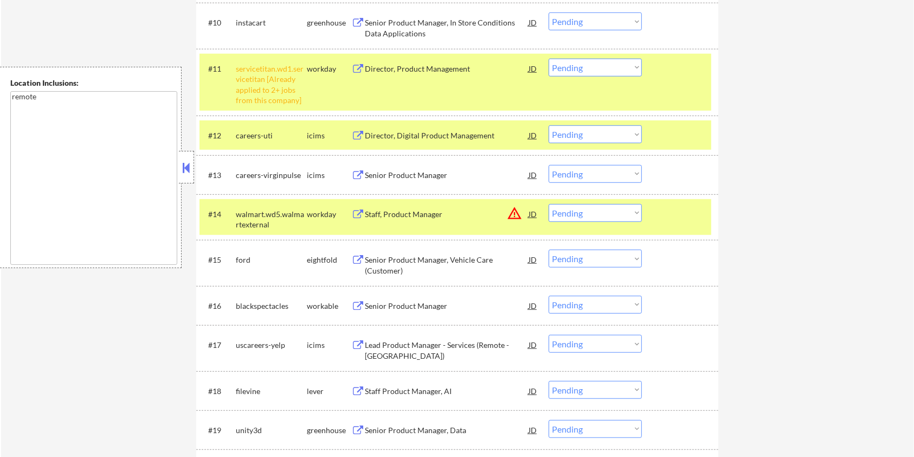
scroll to position [795, 0]
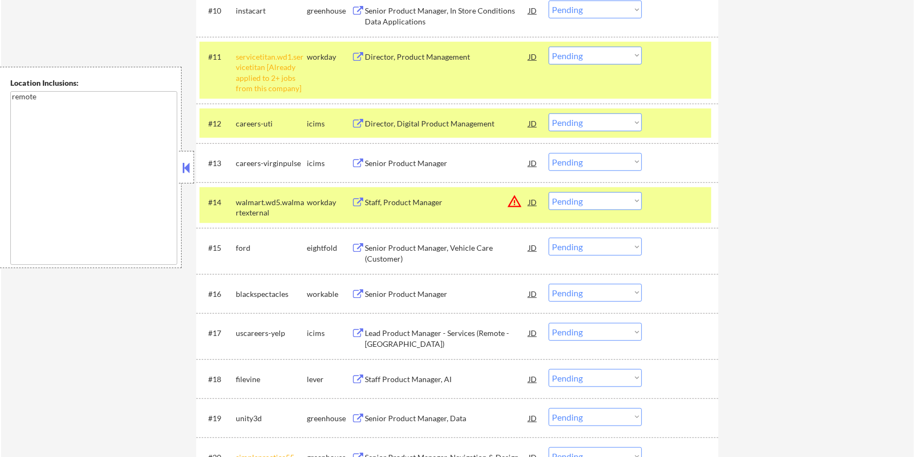
click at [388, 294] on div "Senior Product Manager" at bounding box center [447, 293] width 164 height 11
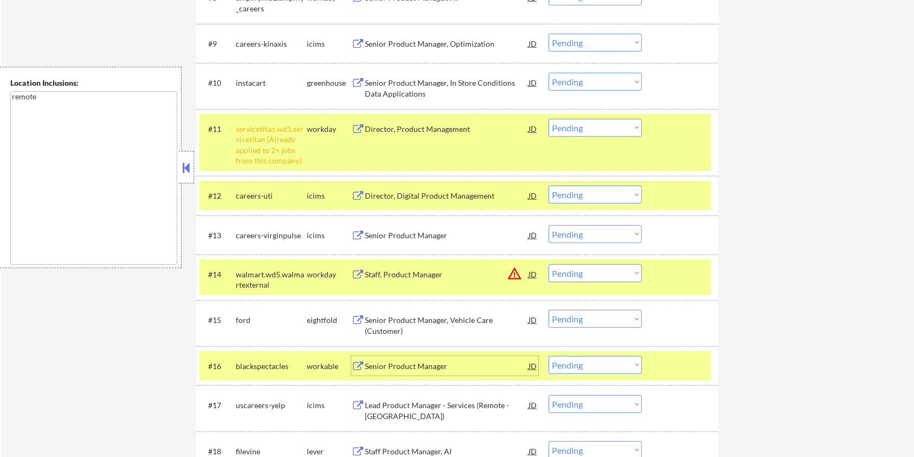
scroll to position [867, 0]
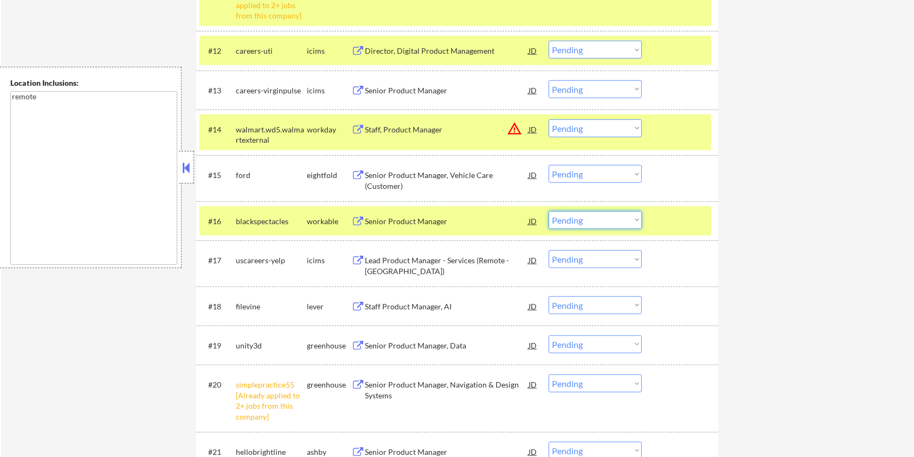
click at [593, 223] on select "Choose an option... Pending Applied Excluded (Questions) Excluded (Expired) Exc…" at bounding box center [595, 220] width 93 height 18
click at [549, 211] on select "Choose an option... Pending Applied Excluded (Questions) Excluded (Expired) Exc…" at bounding box center [595, 220] width 93 height 18
select select ""pending""
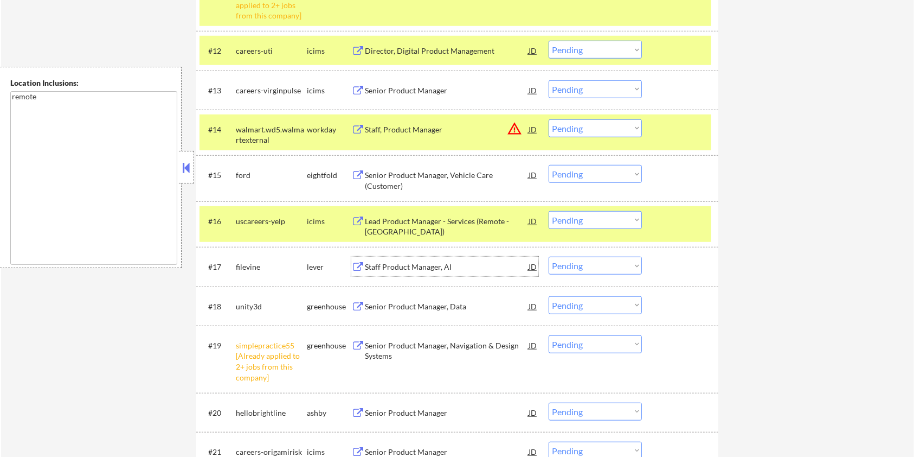
click at [409, 263] on div "Staff Product Manager, AI" at bounding box center [447, 266] width 164 height 11
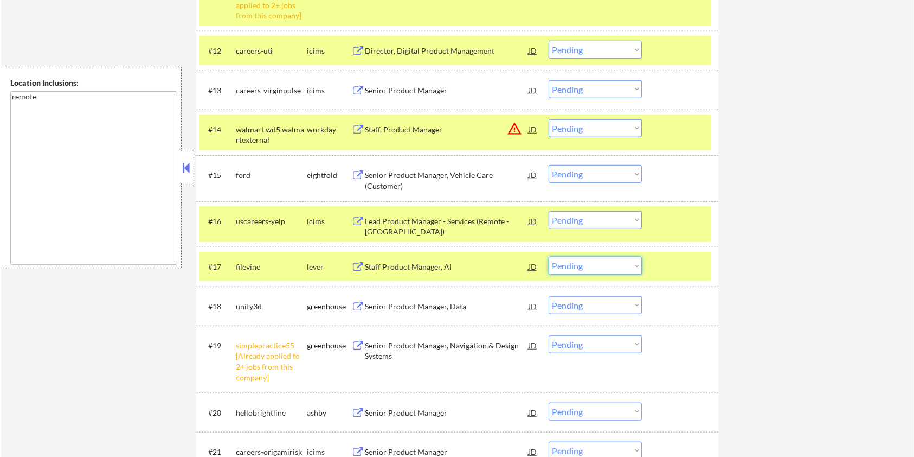
click at [582, 267] on select "Choose an option... Pending Applied Excluded (Questions) Excluded (Expired) Exc…" at bounding box center [595, 265] width 93 height 18
click at [549, 256] on select "Choose an option... Pending Applied Excluded (Questions) Excluded (Expired) Exc…" at bounding box center [595, 265] width 93 height 18
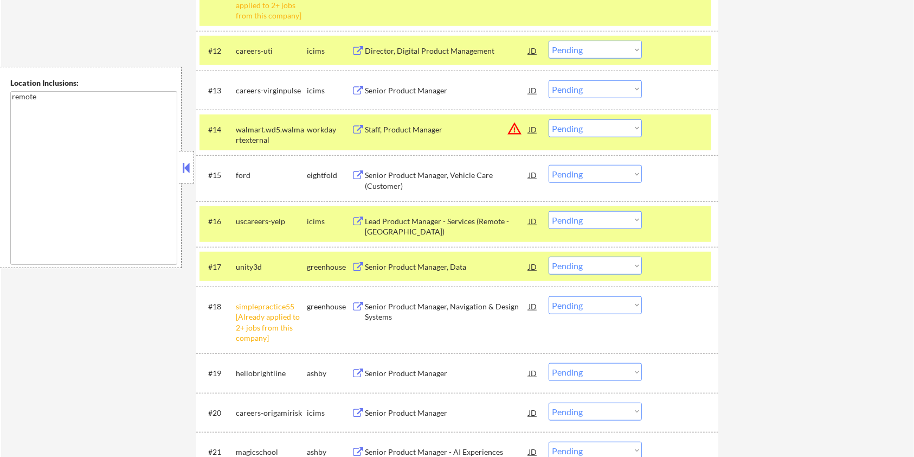
click at [468, 265] on div "Senior Product Manager, Data" at bounding box center [447, 266] width 164 height 11
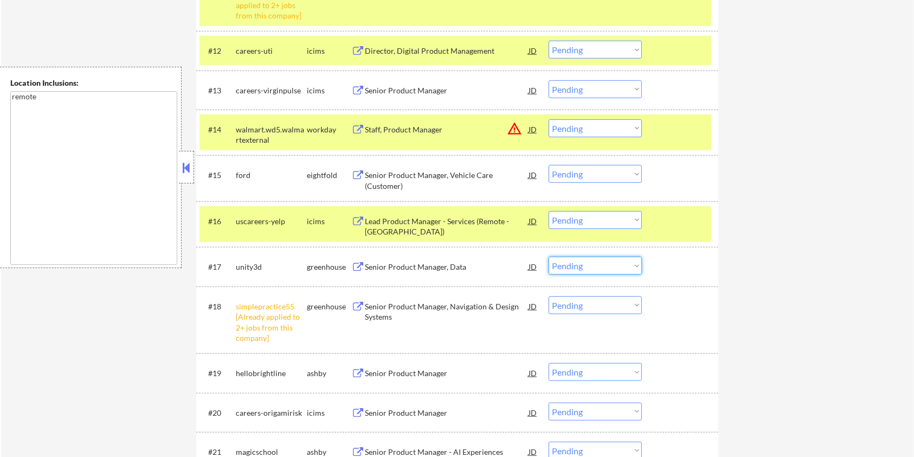
click at [577, 263] on select "Choose an option... Pending Applied Excluded (Questions) Excluded (Expired) Exc…" at bounding box center [595, 265] width 93 height 18
click at [549, 256] on select "Choose an option... Pending Applied Excluded (Questions) Excluded (Expired) Exc…" at bounding box center [595, 265] width 93 height 18
select select ""pending""
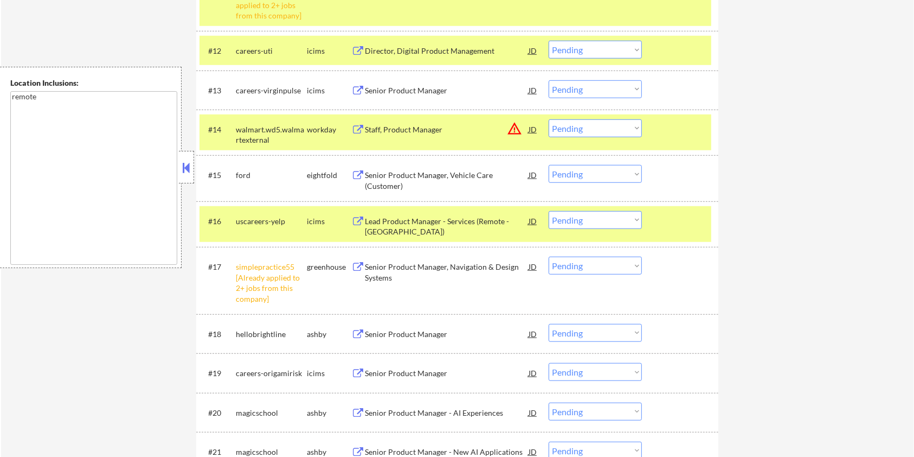
click at [435, 331] on div "Senior Product Manager" at bounding box center [447, 334] width 164 height 11
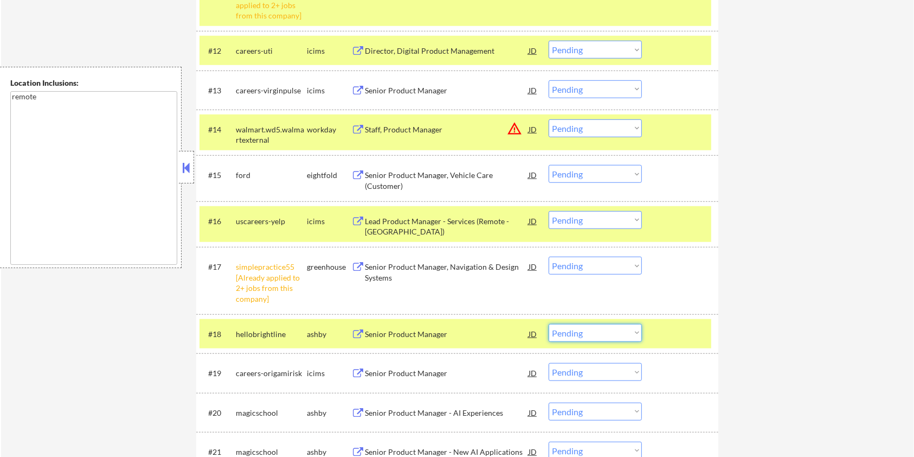
click at [600, 339] on select "Choose an option... Pending Applied Excluded (Questions) Excluded (Expired) Exc…" at bounding box center [595, 333] width 93 height 18
click at [549, 324] on select "Choose an option... Pending Applied Excluded (Questions) Excluded (Expired) Exc…" at bounding box center [595, 333] width 93 height 18
select select ""pending""
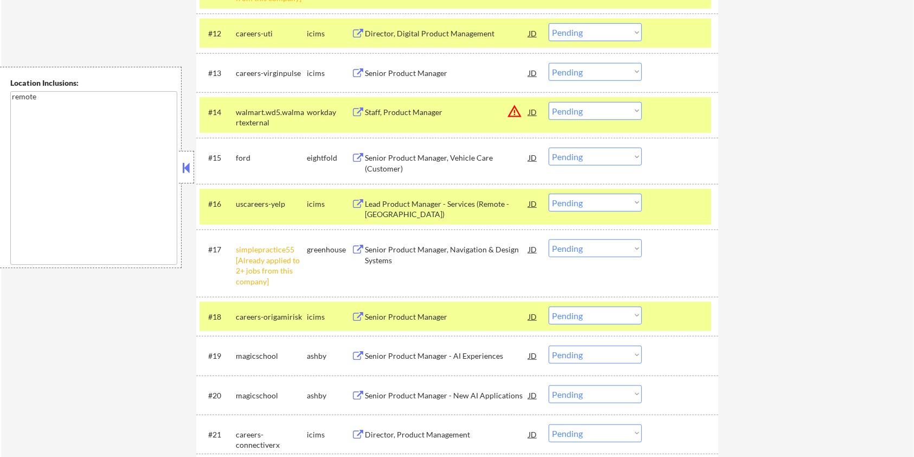
scroll to position [957, 0]
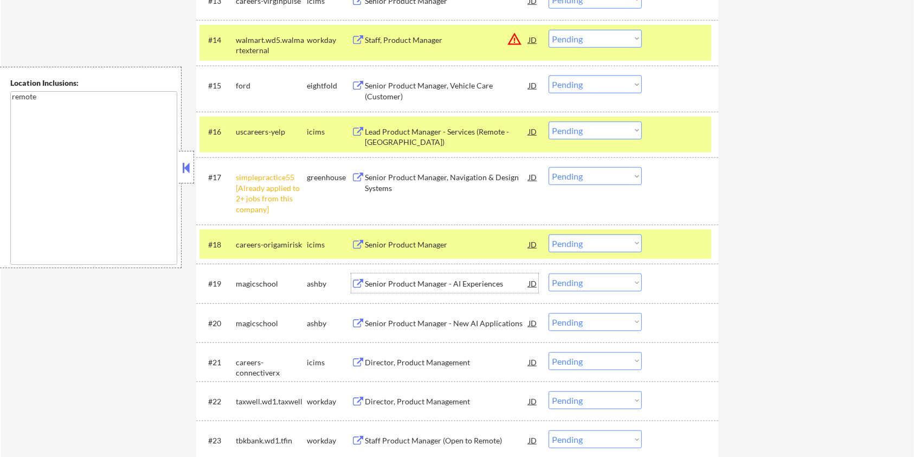
click at [437, 283] on div "Senior Product Manager - AI Experiences" at bounding box center [447, 283] width 164 height 11
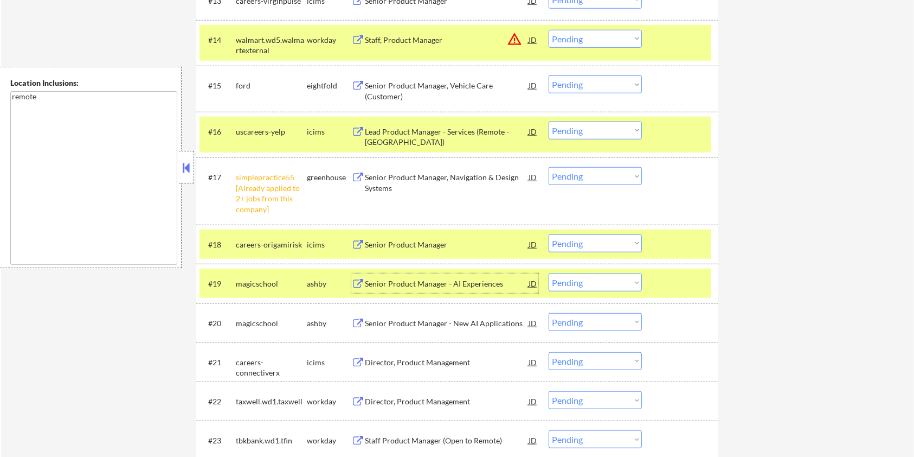
click at [596, 287] on select "Choose an option... Pending Applied Excluded (Questions) Excluded (Expired) Exc…" at bounding box center [595, 282] width 93 height 18
click at [549, 273] on select "Choose an option... Pending Applied Excluded (Questions) Excluded (Expired) Exc…" at bounding box center [595, 282] width 93 height 18
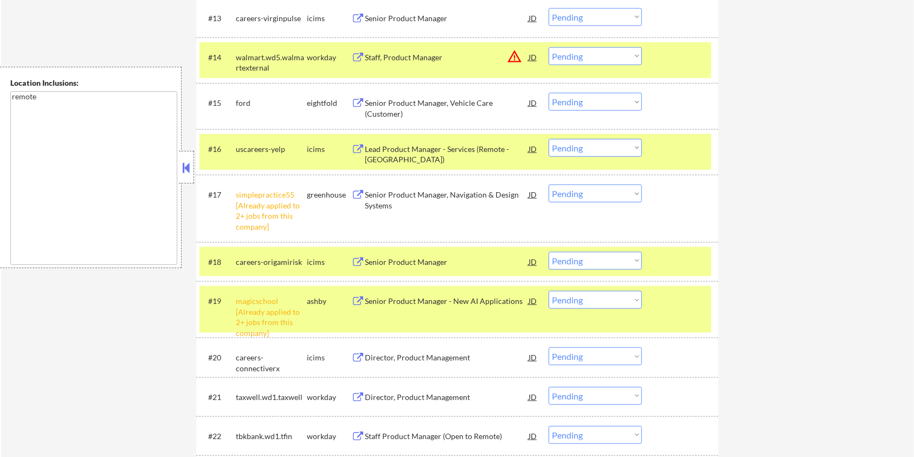
scroll to position [1084, 0]
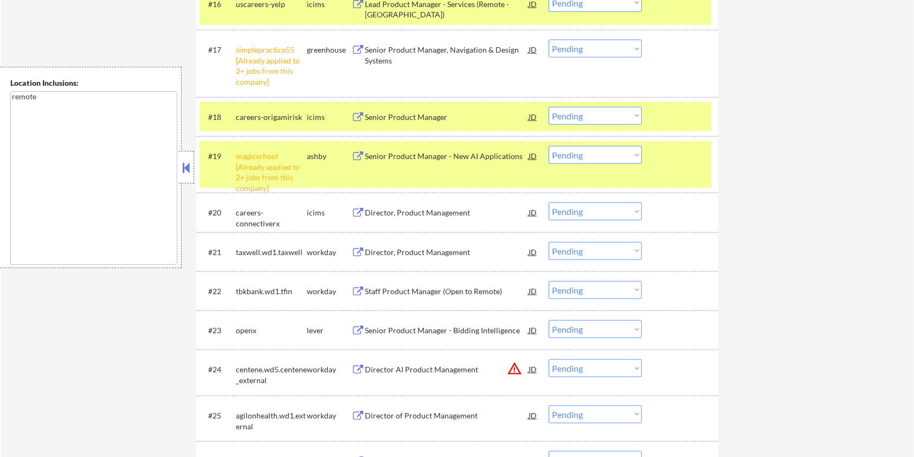
click at [420, 159] on div "Senior Product Manager - New AI Applications" at bounding box center [447, 156] width 164 height 11
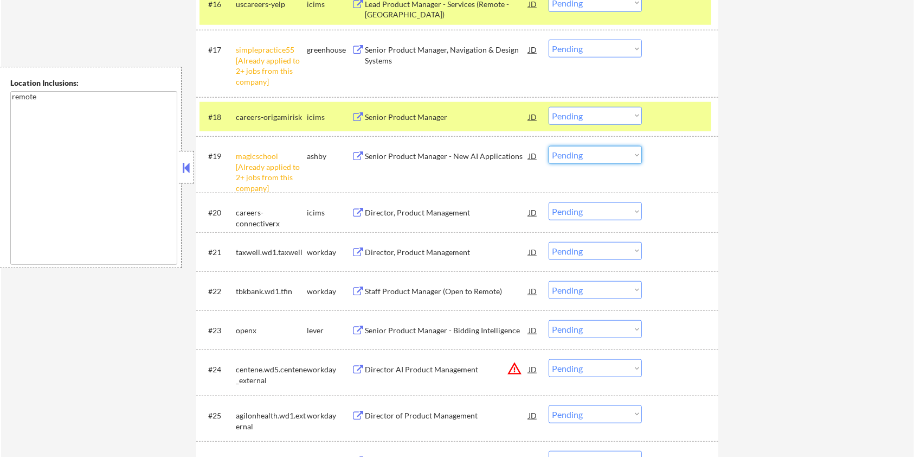
click at [594, 157] on select "Choose an option... Pending Applied Excluded (Questions) Excluded (Expired) Exc…" at bounding box center [595, 155] width 93 height 18
click at [549, 146] on select "Choose an option... Pending Applied Excluded (Questions) Excluded (Expired) Exc…" at bounding box center [595, 155] width 93 height 18
select select ""pending""
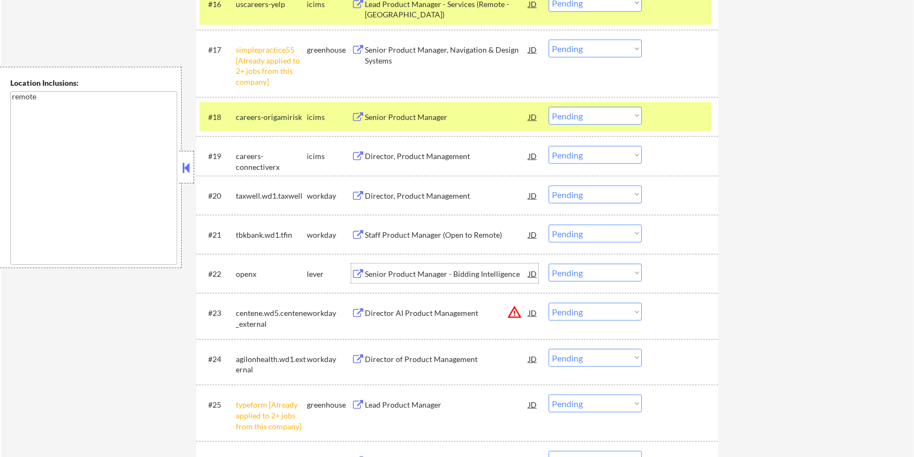
click at [488, 270] on div "Senior Product Manager - Bidding Intelligence" at bounding box center [447, 273] width 164 height 11
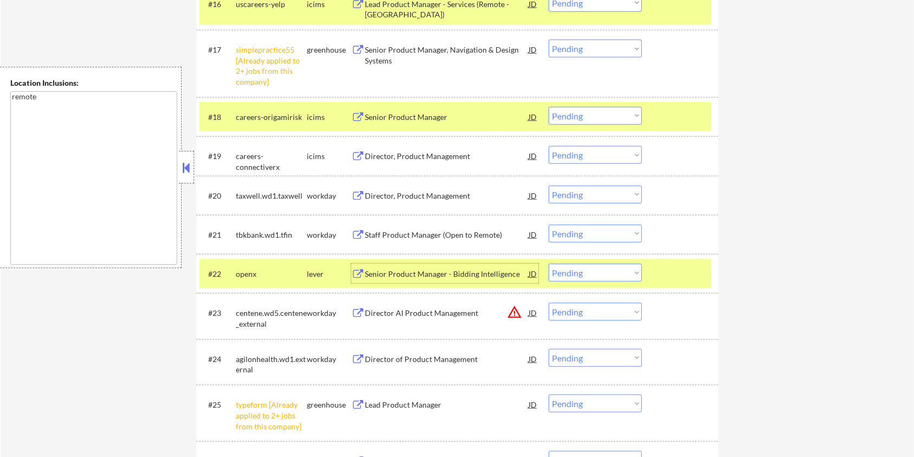
click at [614, 267] on select "Choose an option... Pending Applied Excluded (Questions) Excluded (Expired) Exc…" at bounding box center [595, 272] width 93 height 18
click at [549, 263] on select "Choose an option... Pending Applied Excluded (Questions) Excluded (Expired) Exc…" at bounding box center [595, 272] width 93 height 18
select select ""pending""
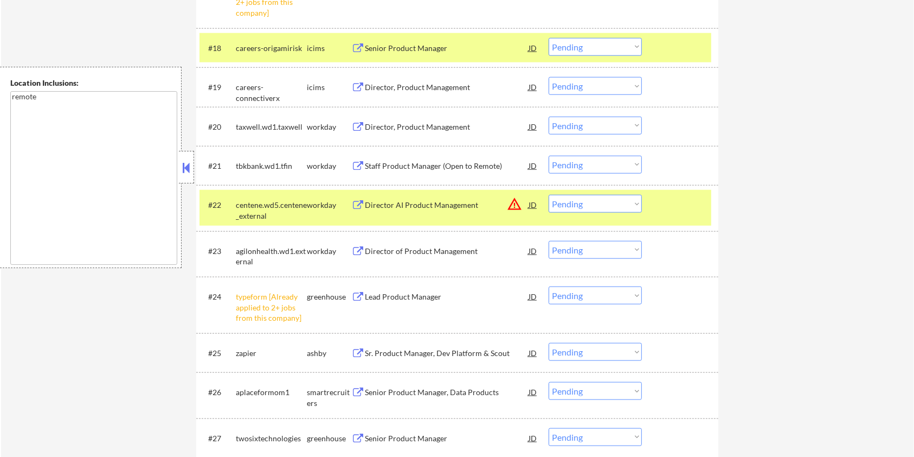
scroll to position [1229, 0]
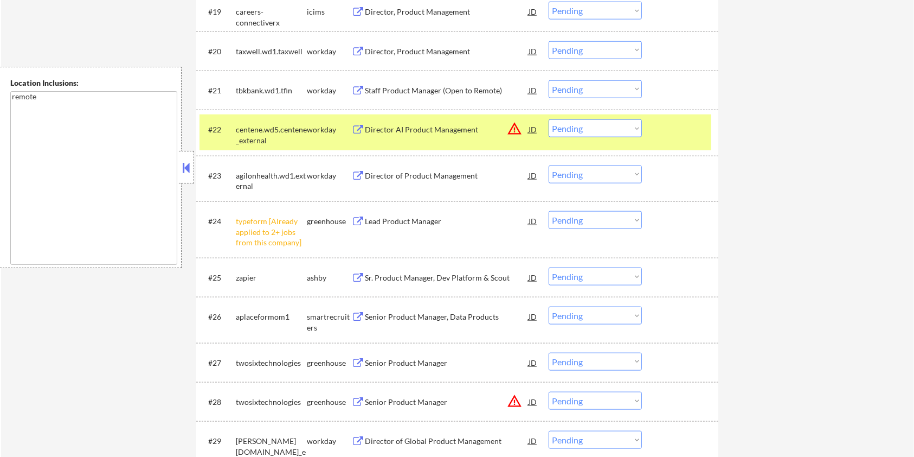
click at [420, 275] on div "Sr. Product Manager, Dev Platform & Scout" at bounding box center [447, 277] width 164 height 11
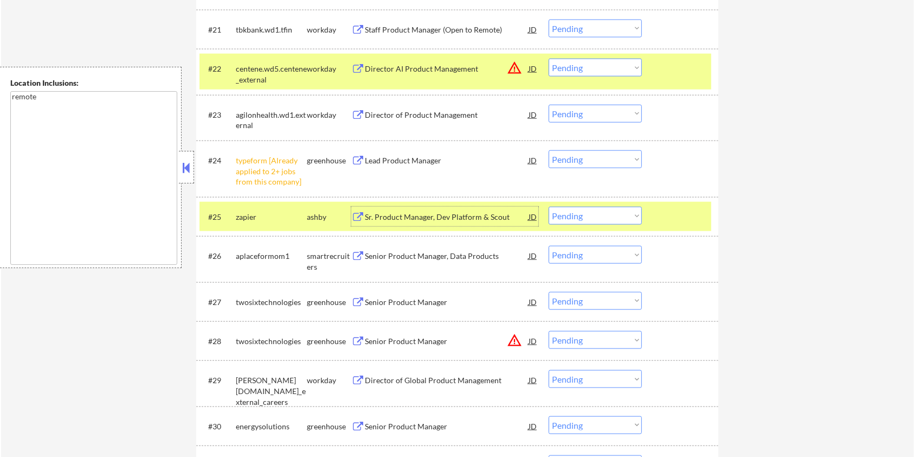
scroll to position [1373, 0]
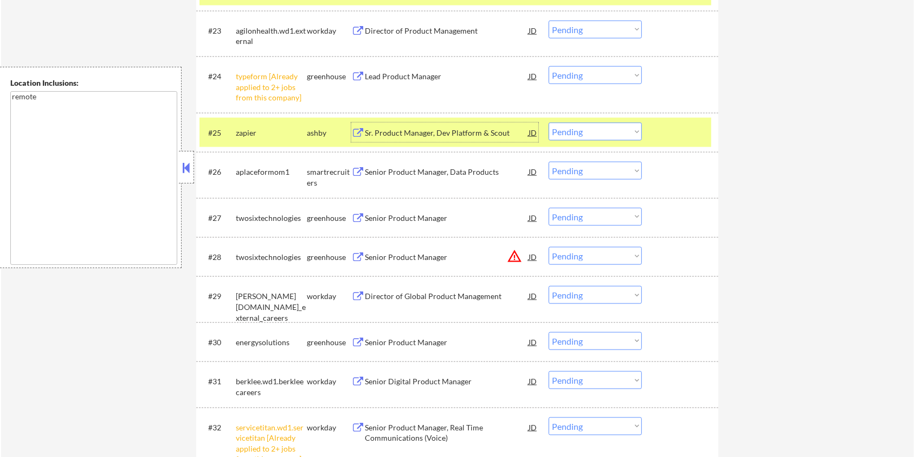
click at [420, 136] on div "Sr. Product Manager, Dev Platform & Scout" at bounding box center [447, 132] width 164 height 11
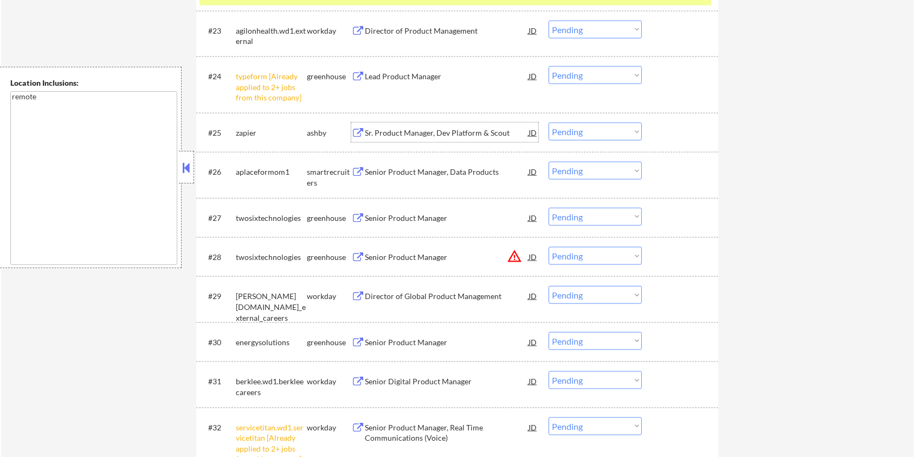
click at [622, 132] on select "Choose an option... Pending Applied Excluded (Questions) Excluded (Expired) Exc…" at bounding box center [595, 132] width 93 height 18
click at [549, 123] on select "Choose an option... Pending Applied Excluded (Questions) Excluded (Expired) Exc…" at bounding box center [595, 132] width 93 height 18
select select ""pending""
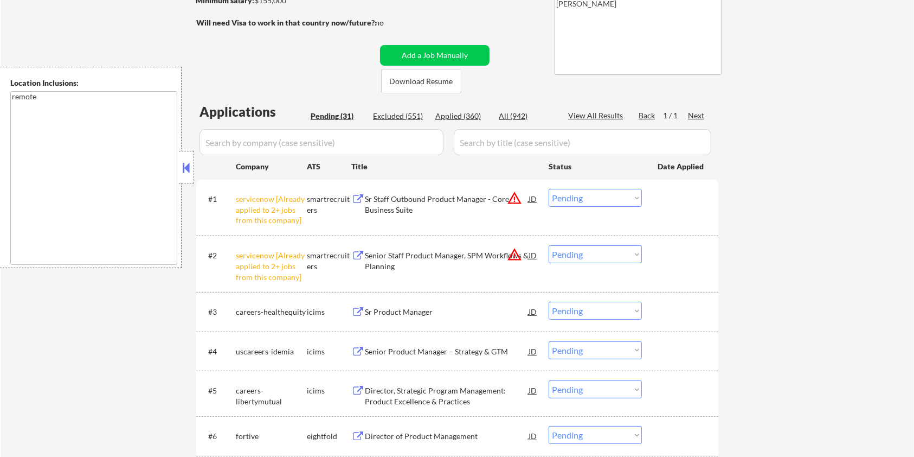
scroll to position [0, 0]
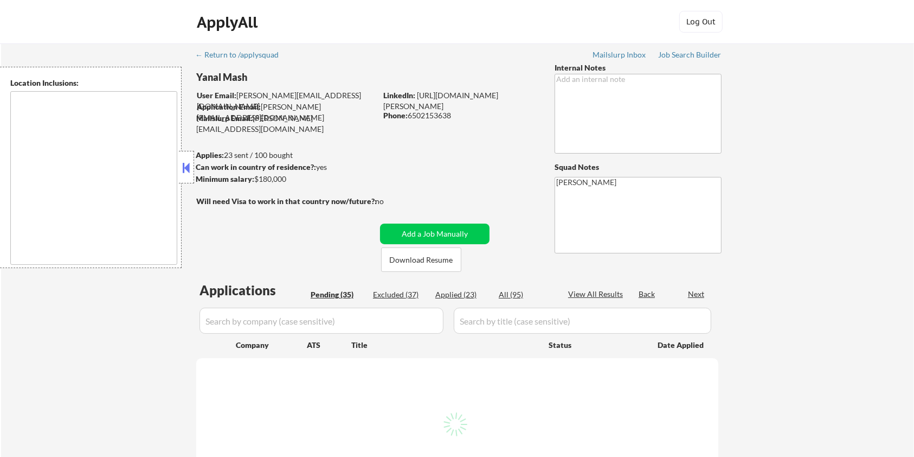
select select ""pending""
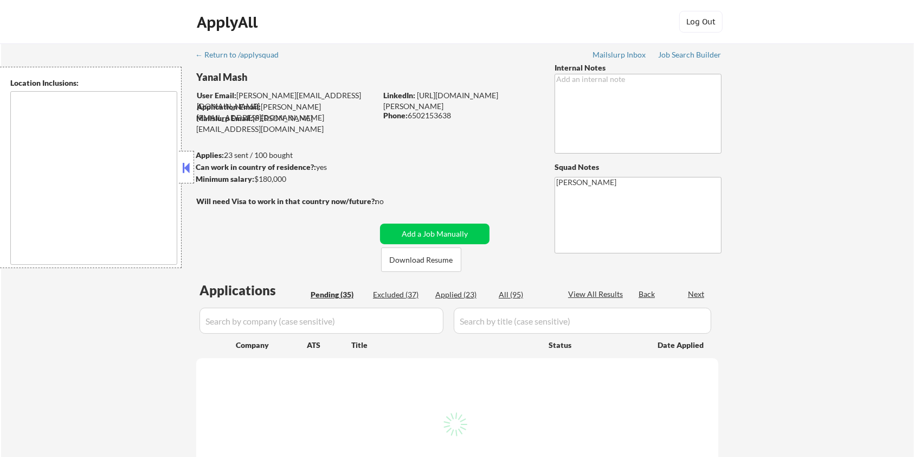
select select ""pending""
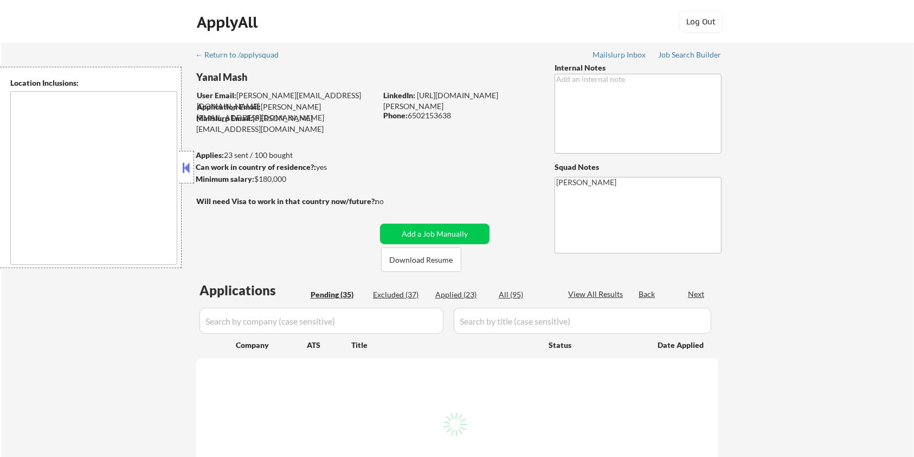
select select ""pending""
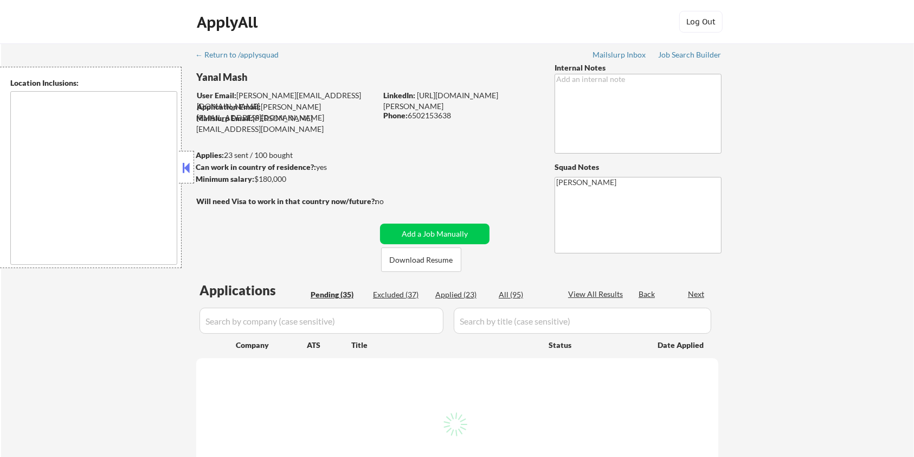
select select ""pending""
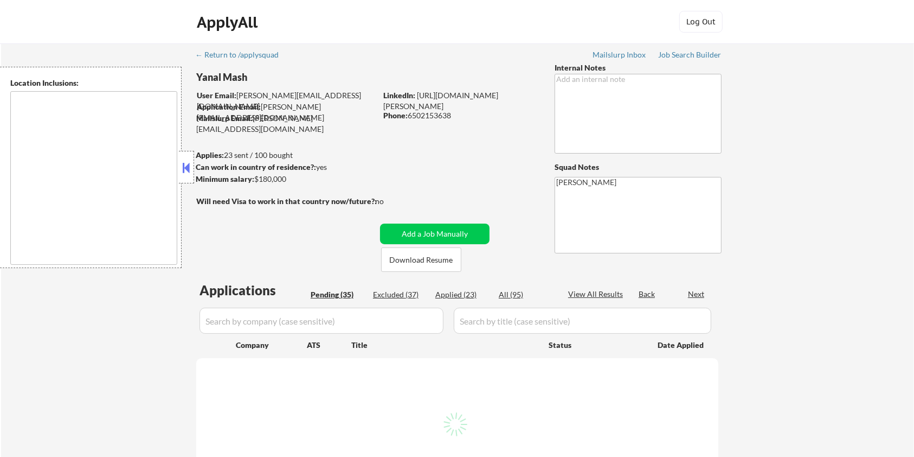
select select ""pending""
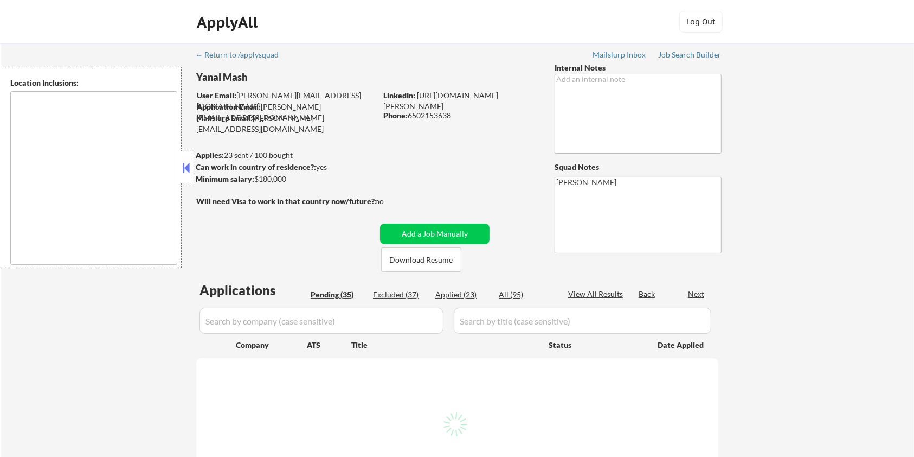
select select ""pending""
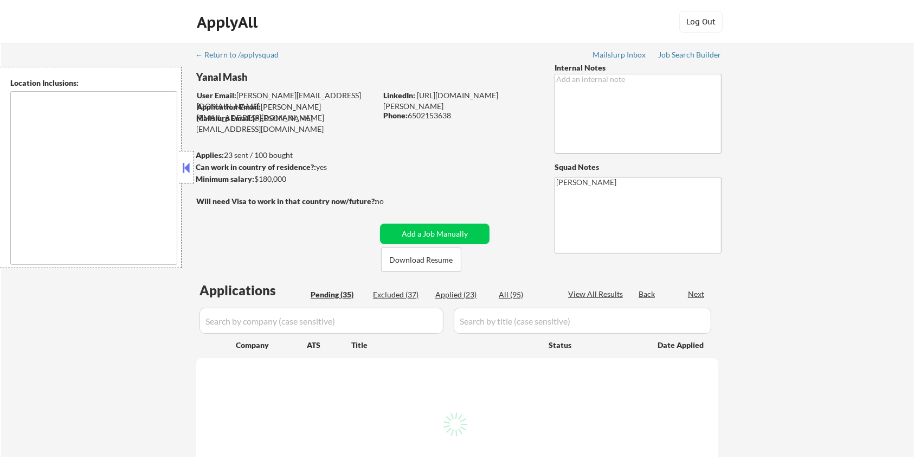
select select ""pending""
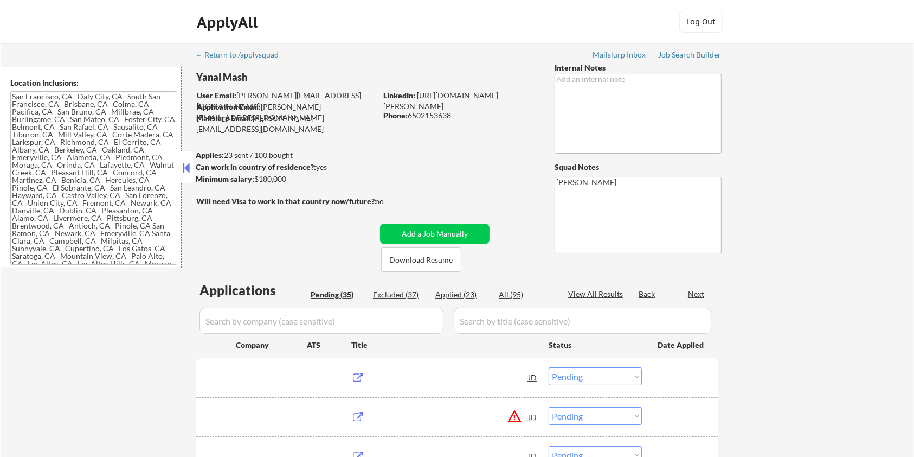
type textarea "San Francisco, CA Daly City, CA South San Francisco, CA Brisbane, CA Colma, CA …"
